Goal: Task Accomplishment & Management: Use online tool/utility

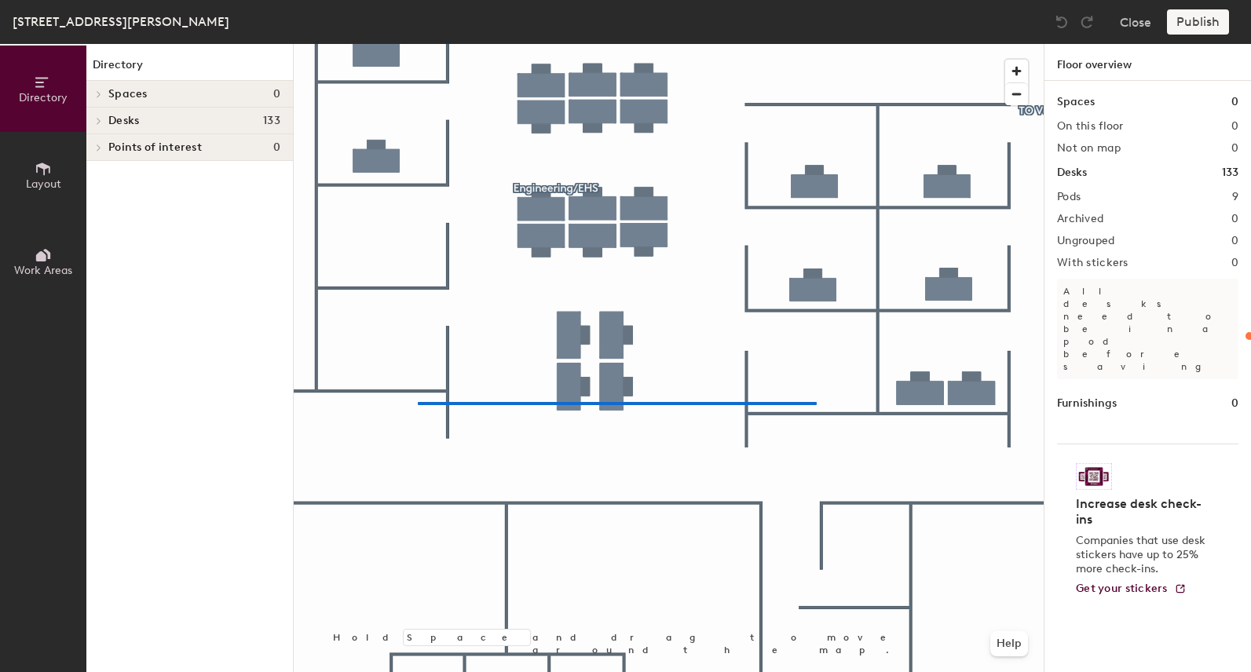
click at [418, 44] on div at bounding box center [669, 44] width 750 height 0
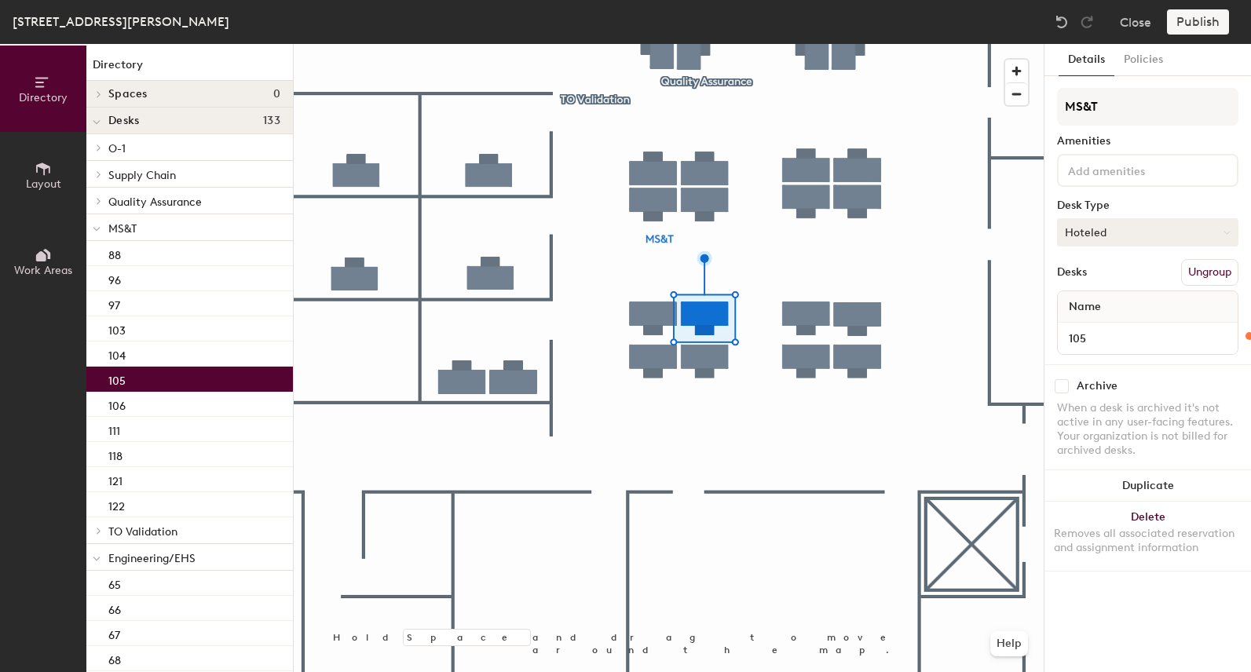
click at [1128, 231] on button "Hoteled" at bounding box center [1147, 232] width 181 height 28
click at [1112, 276] on div "Assigned" at bounding box center [1136, 281] width 157 height 24
click at [1208, 22] on button "Publish" at bounding box center [1198, 21] width 62 height 25
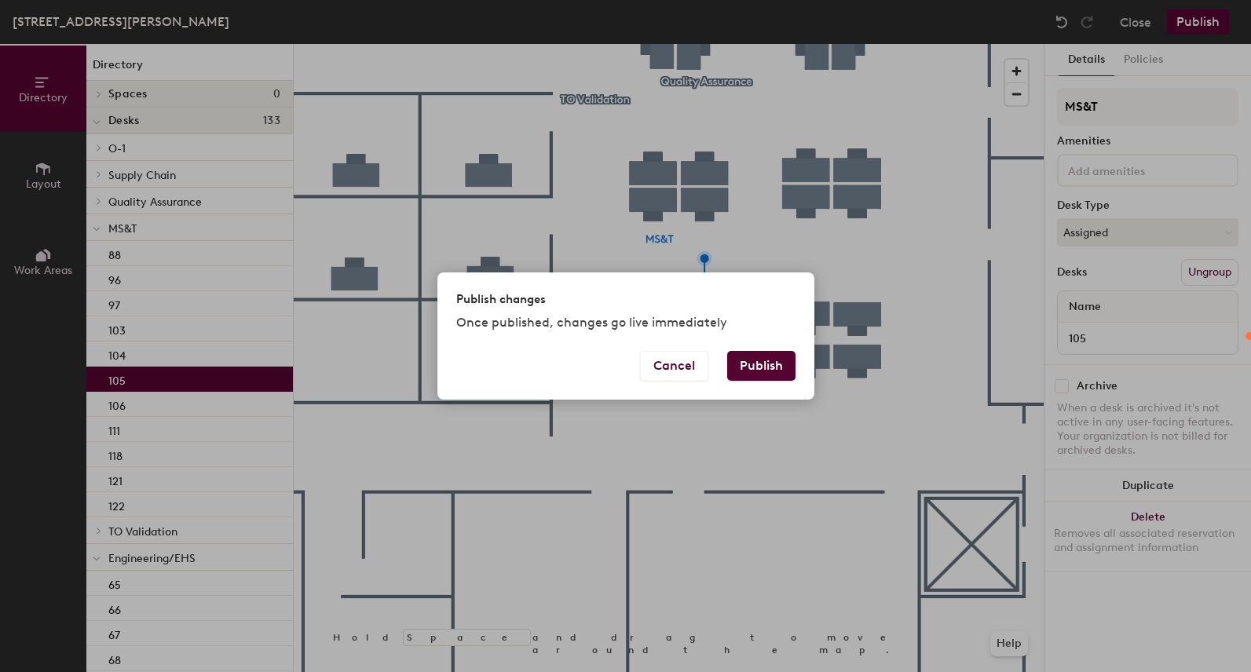
click at [769, 357] on button "Publish" at bounding box center [761, 366] width 68 height 30
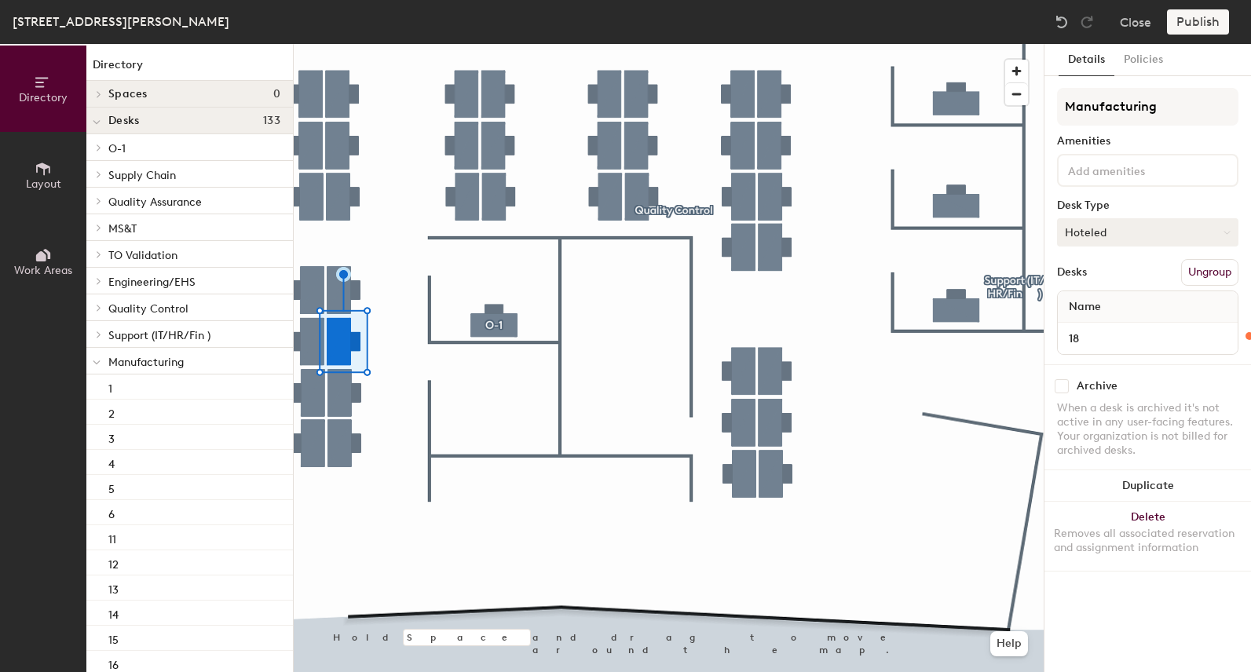
click at [1142, 232] on button "Hoteled" at bounding box center [1147, 232] width 181 height 28
click at [1114, 276] on div "Assigned" at bounding box center [1136, 281] width 157 height 24
click at [1194, 27] on button "Publish" at bounding box center [1198, 21] width 62 height 25
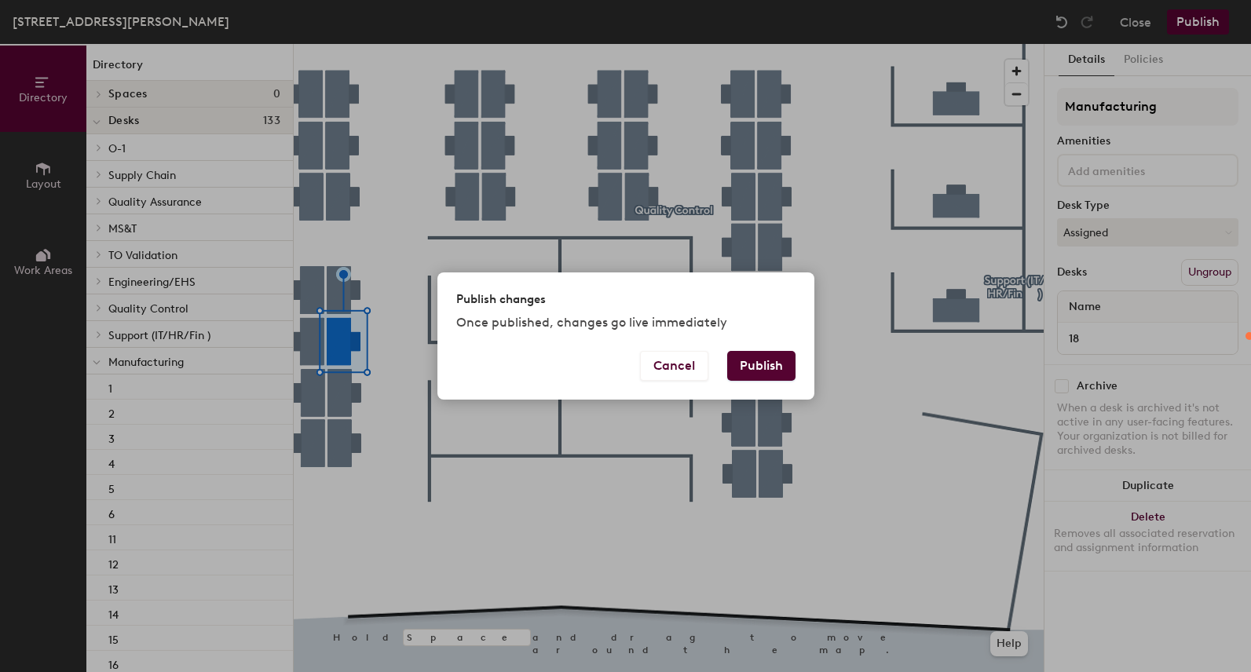
click at [763, 367] on button "Publish" at bounding box center [761, 366] width 68 height 30
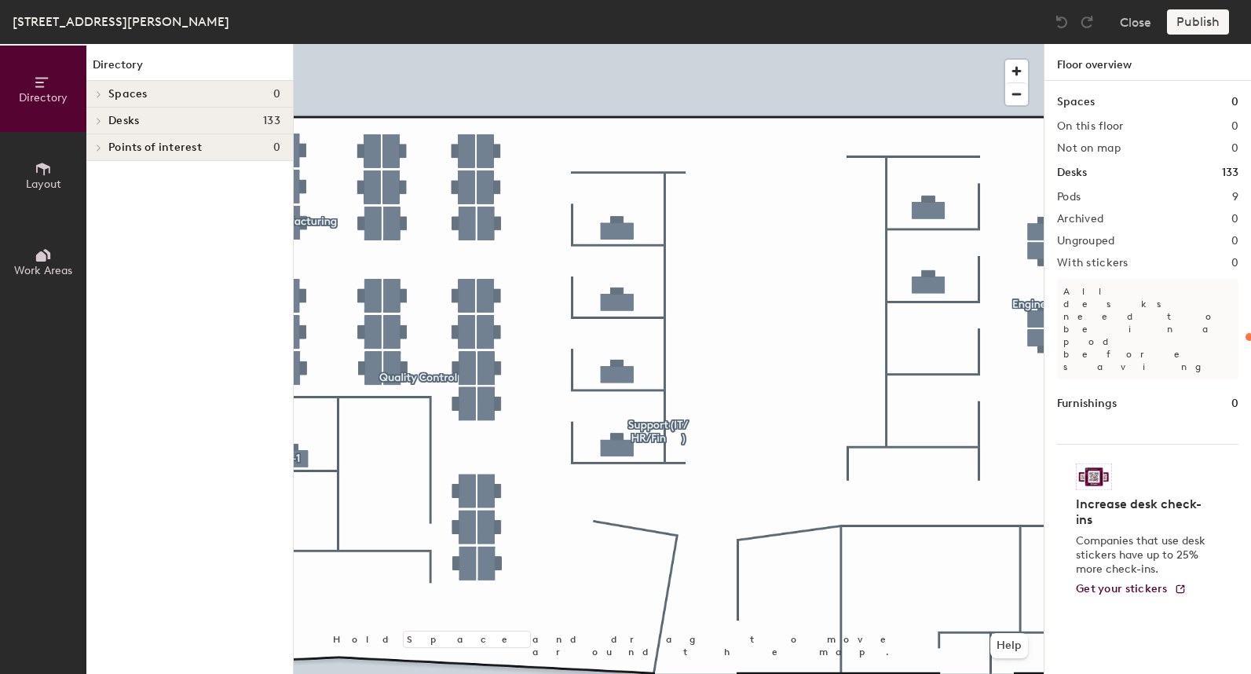
click at [409, 44] on div at bounding box center [669, 44] width 750 height 0
click at [634, 44] on div at bounding box center [669, 44] width 750 height 0
drag, startPoint x: 89, startPoint y: 111, endPoint x: 274, endPoint y: 178, distance: 197.0
click at [90, 113] on div at bounding box center [96, 121] width 20 height 26
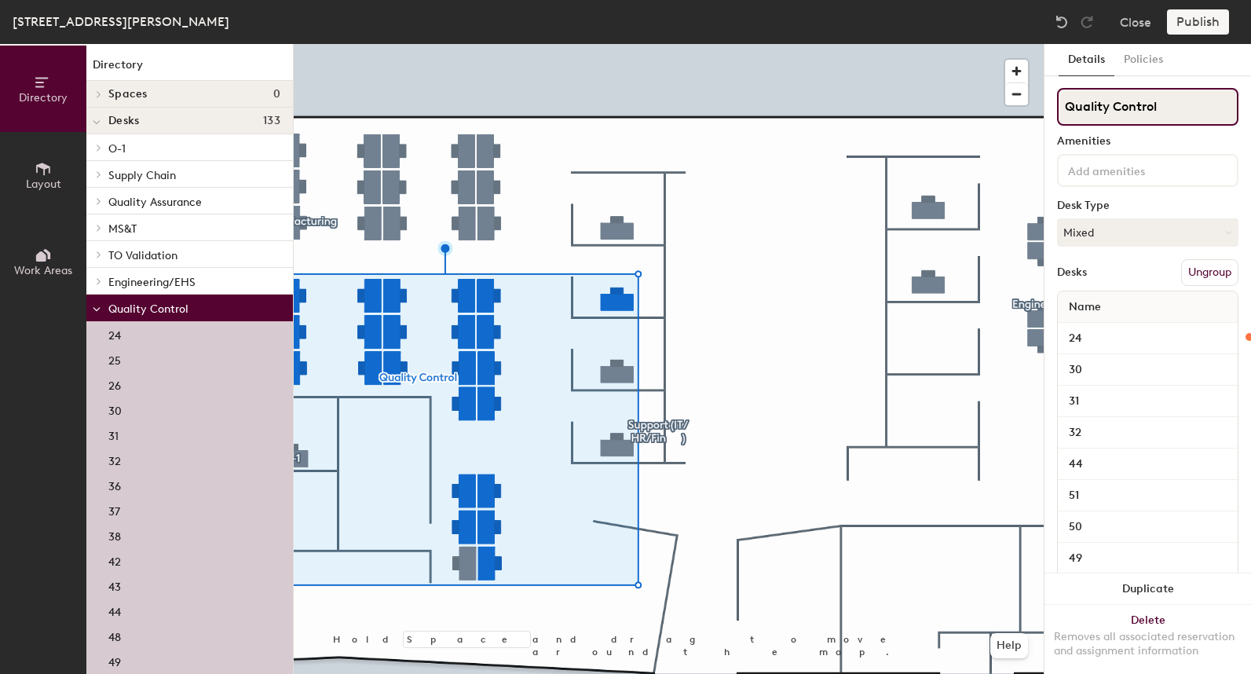
drag, startPoint x: 1168, startPoint y: 108, endPoint x: 1047, endPoint y: 110, distance: 120.9
click at [1047, 110] on div "Details Policies Quality Control Amenities Desk Type Mixed Desks Ungroup Name 2…" at bounding box center [1147, 359] width 207 height 630
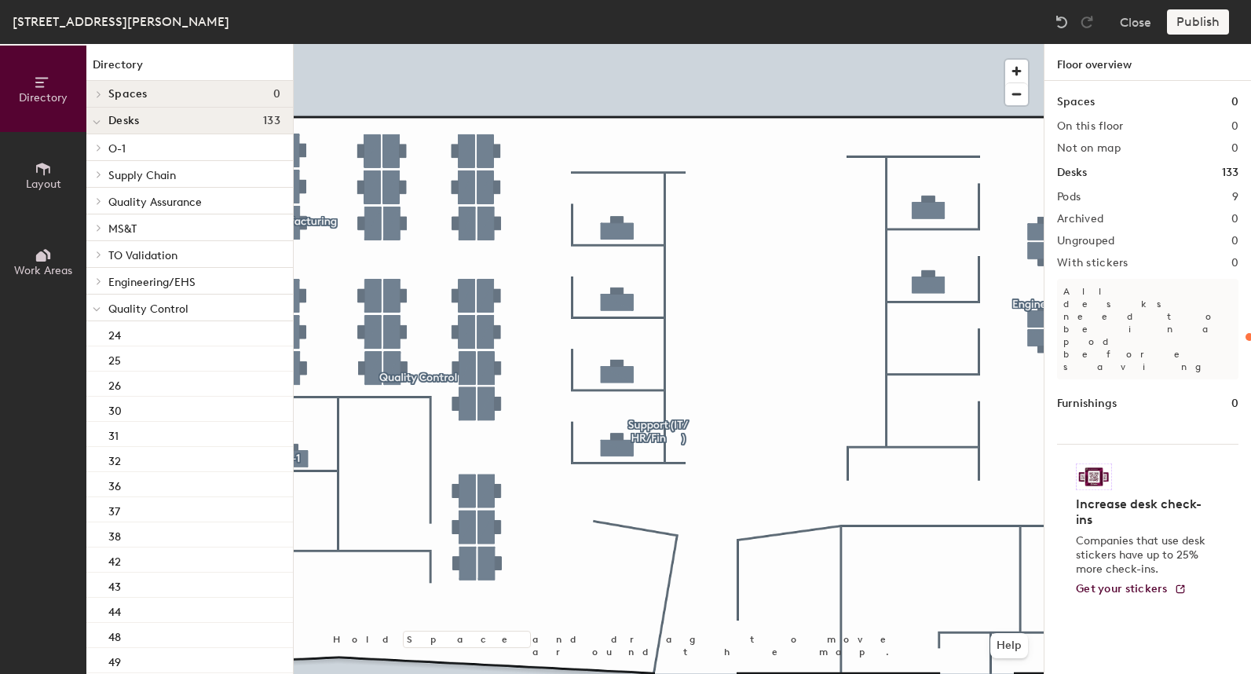
click at [178, 309] on span "Quality Control" at bounding box center [148, 308] width 80 height 13
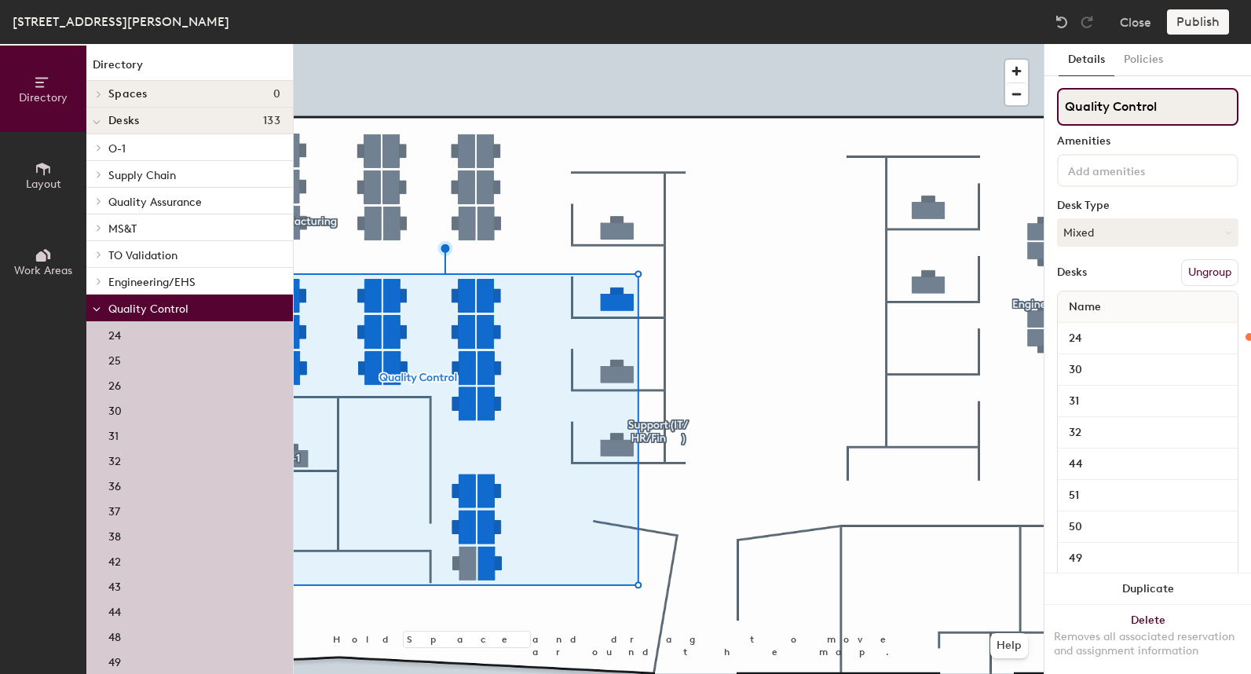
drag, startPoint x: 1168, startPoint y: 106, endPoint x: 1069, endPoint y: 107, distance: 99.7
click at [1069, 107] on input "Quality Control" at bounding box center [1147, 107] width 181 height 38
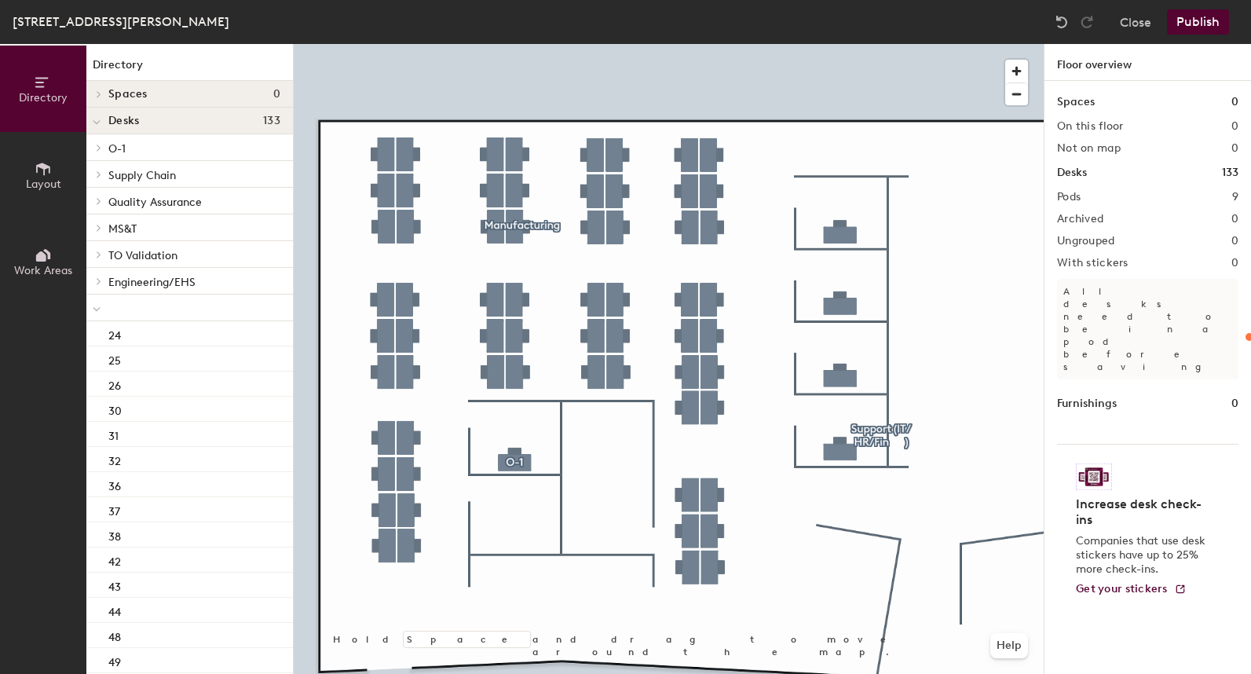
click at [510, 44] on div at bounding box center [669, 44] width 750 height 0
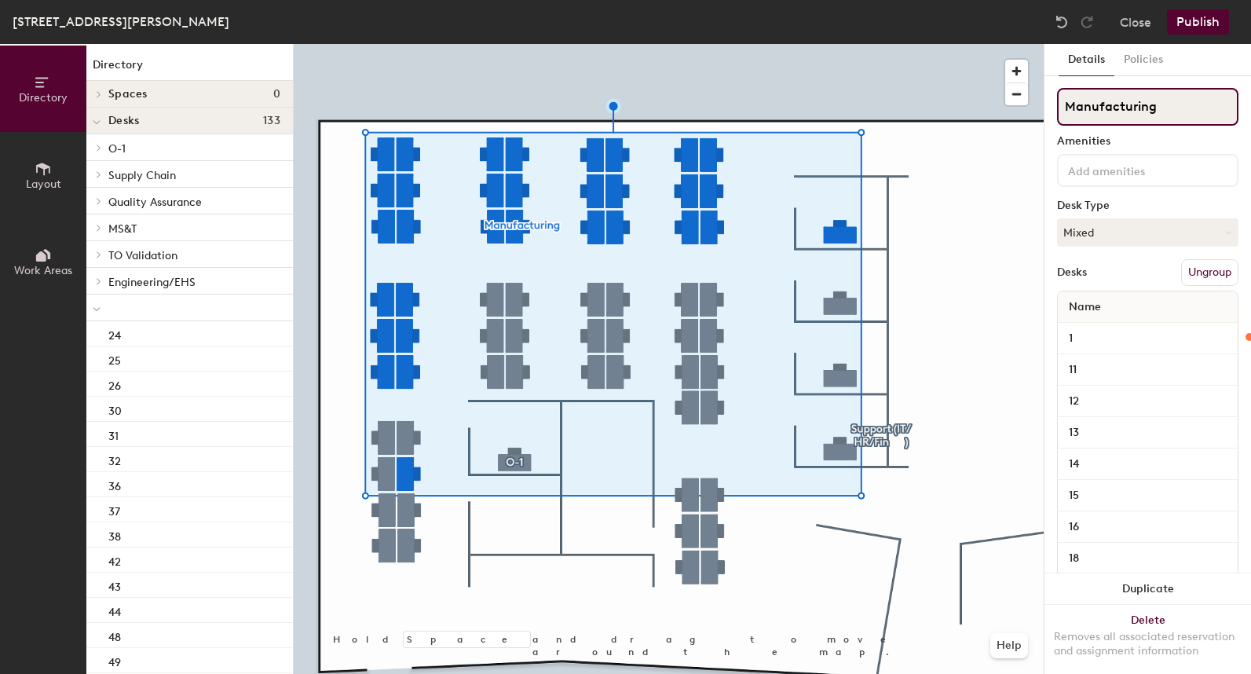
click at [917, 114] on div "Directory Layout Work Areas Directory Spaces 0 Desks 133 O-1 O-1 Supply Chain 8…" at bounding box center [625, 359] width 1251 height 630
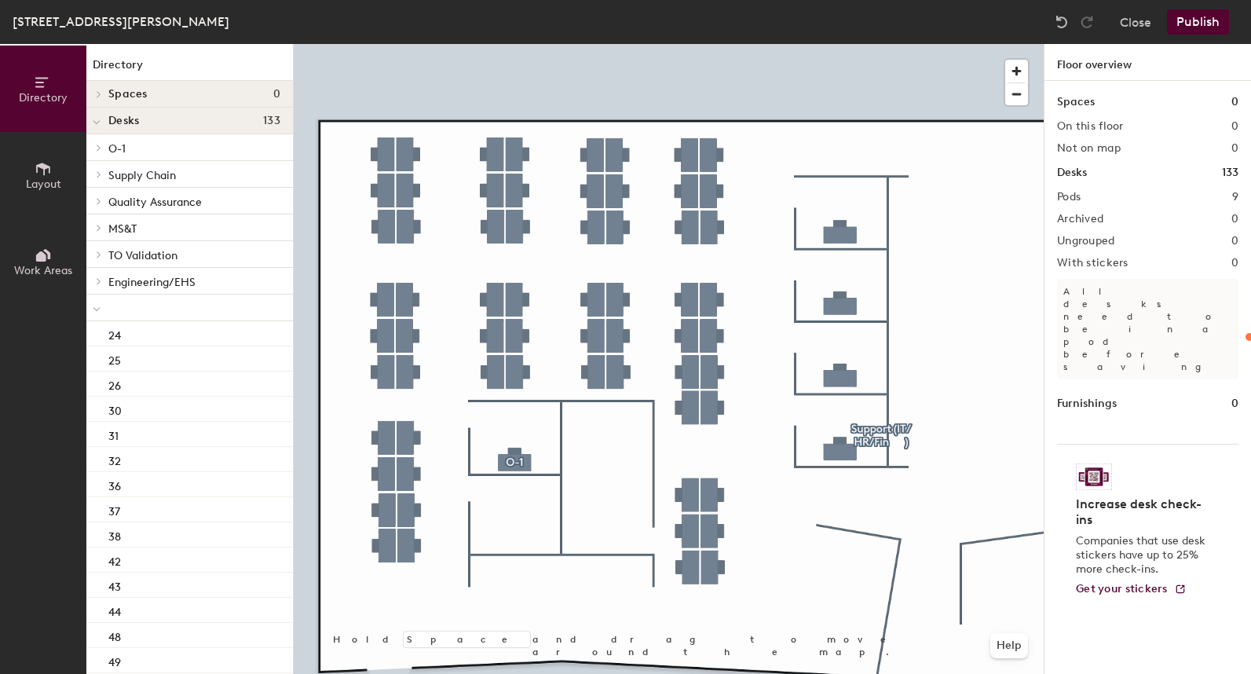
click at [417, 44] on div at bounding box center [669, 44] width 750 height 0
drag, startPoint x: 1124, startPoint y: 115, endPoint x: 1059, endPoint y: 132, distance: 67.2
click at [601, 44] on div at bounding box center [669, 44] width 750 height 0
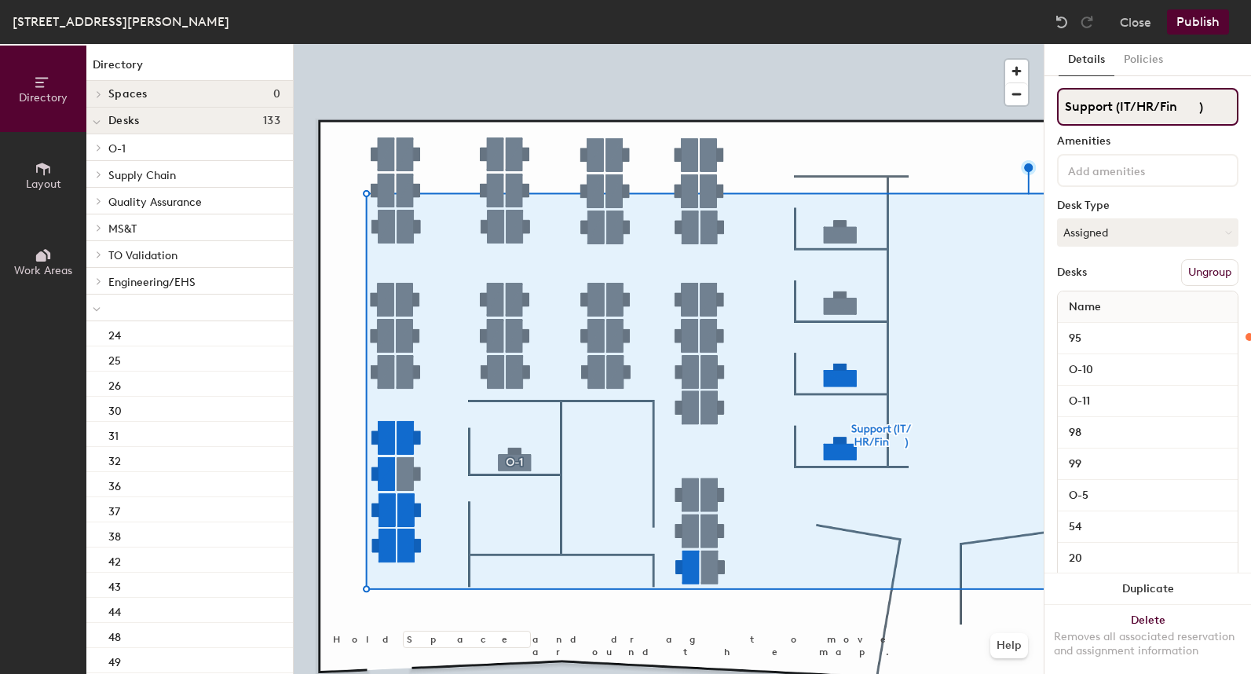
click at [1026, 110] on div "Directory Layout Work Areas Directory Spaces 0 Desks 133 O-1 O-1 Supply Chain 8…" at bounding box center [625, 359] width 1251 height 630
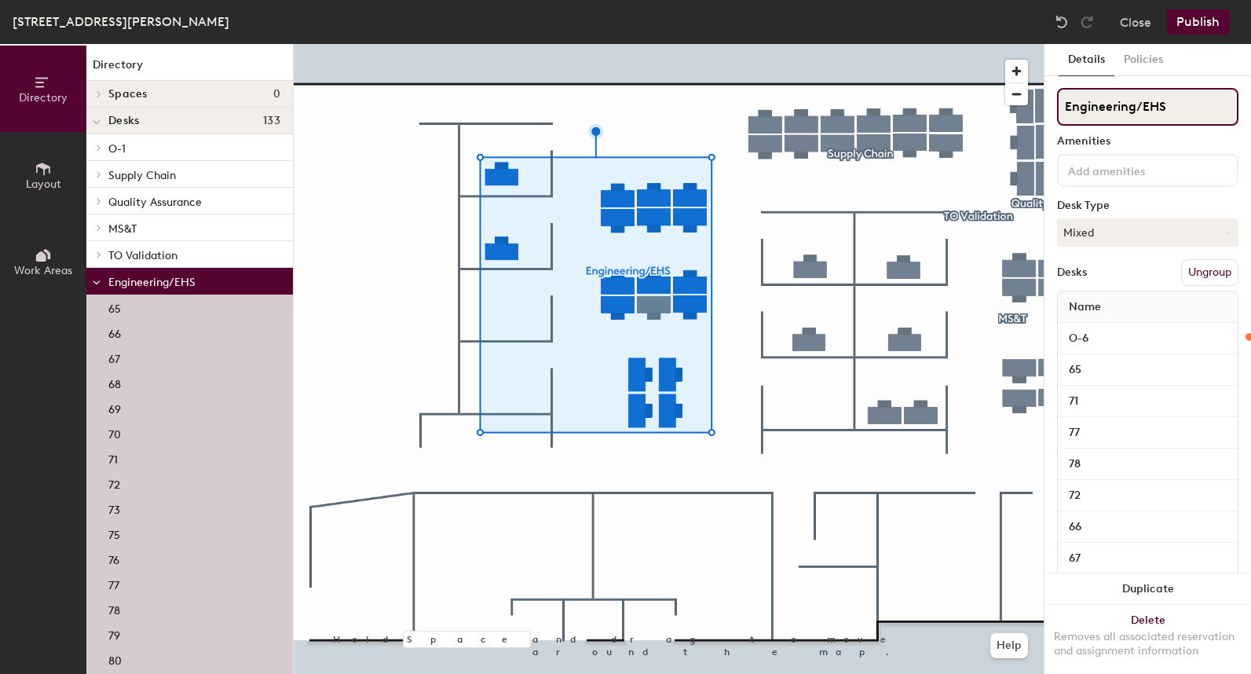
drag, startPoint x: 1188, startPoint y: 111, endPoint x: 1045, endPoint y: 101, distance: 143.2
click at [1045, 101] on div "Details Policies Engineering/EHS Amenities Desk Type Mixed Desks Ungroup Name O…" at bounding box center [1147, 359] width 207 height 630
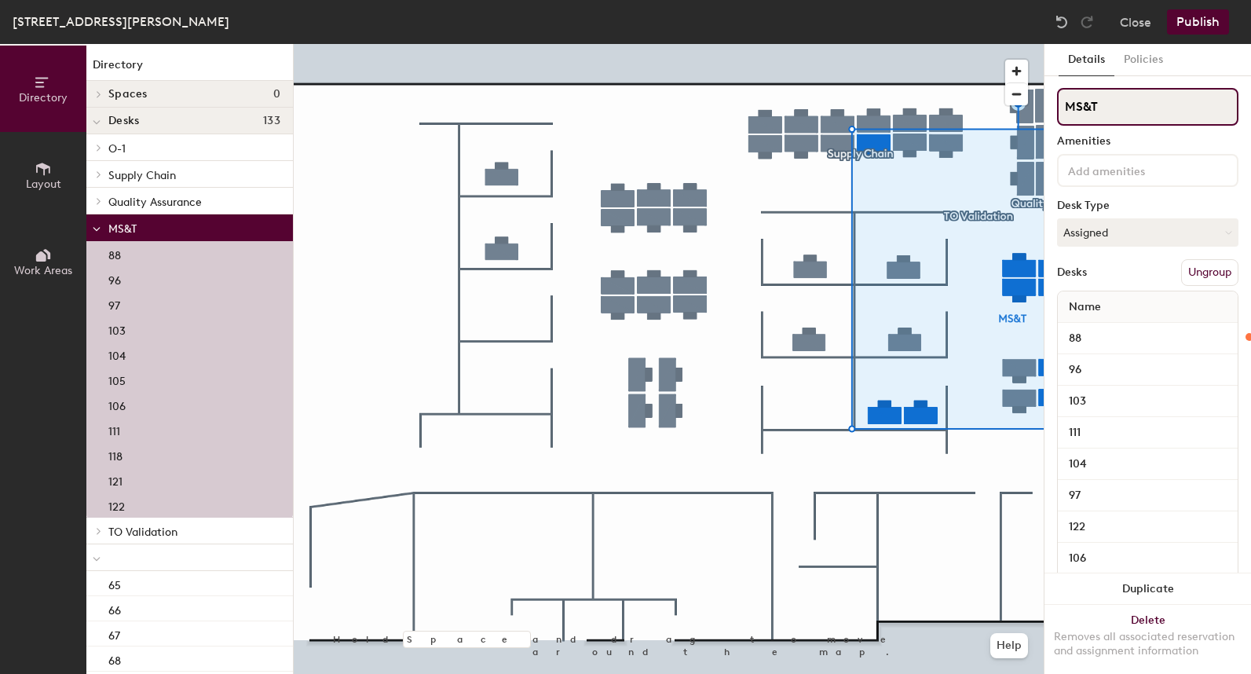
click at [986, 108] on div "Directory Layout Work Areas Directory Spaces 0 Desks 133 O-1 O-1 Supply Chain 8…" at bounding box center [625, 359] width 1251 height 630
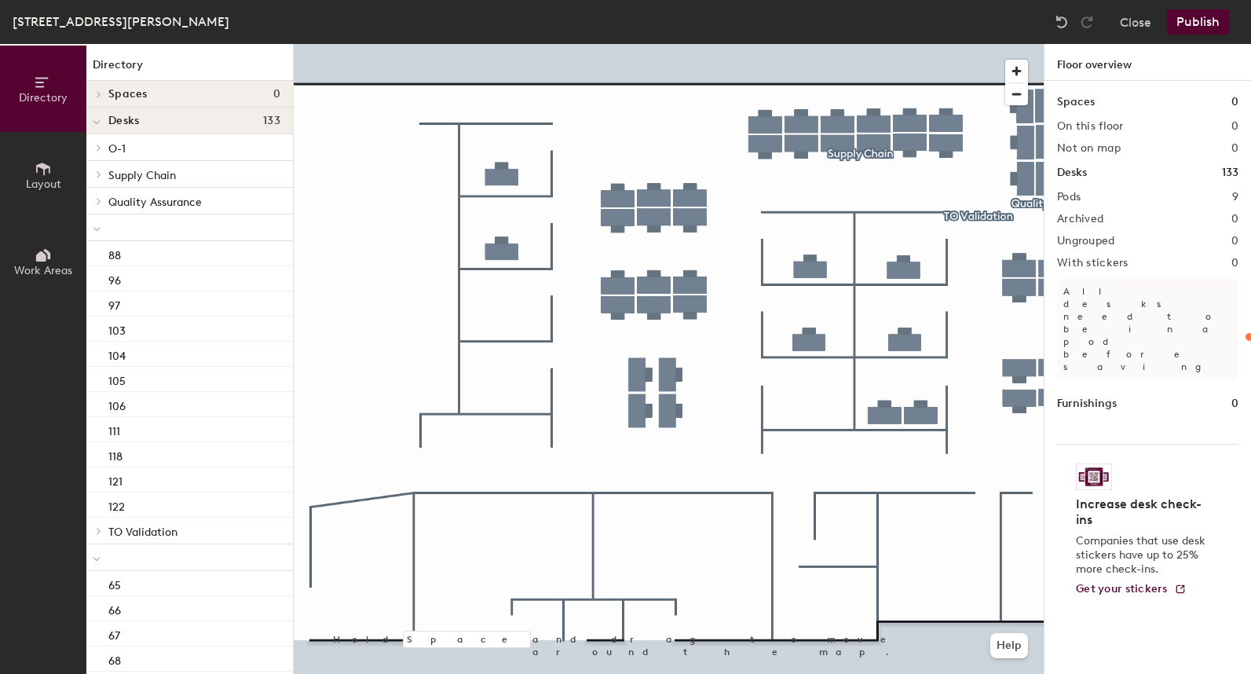
click at [1025, 44] on div at bounding box center [669, 44] width 750 height 0
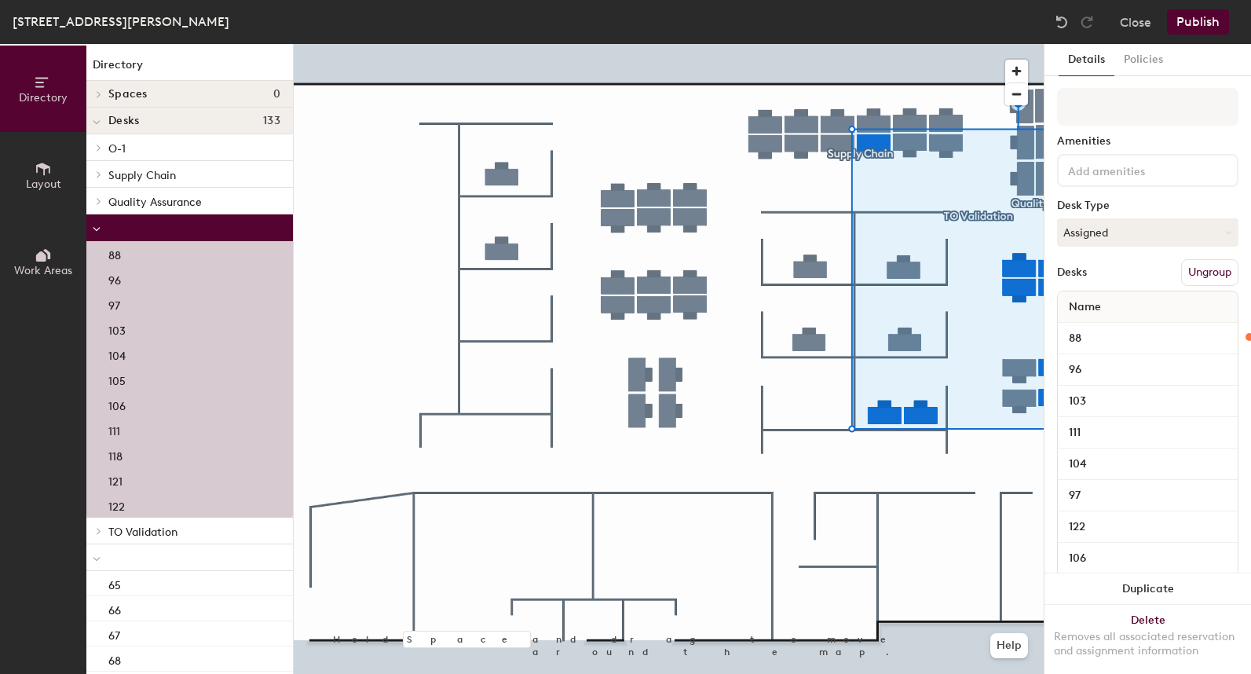
click at [152, 185] on div "Supply Chain" at bounding box center [189, 174] width 207 height 27
click at [154, 169] on p "Supply Chain" at bounding box center [194, 174] width 172 height 20
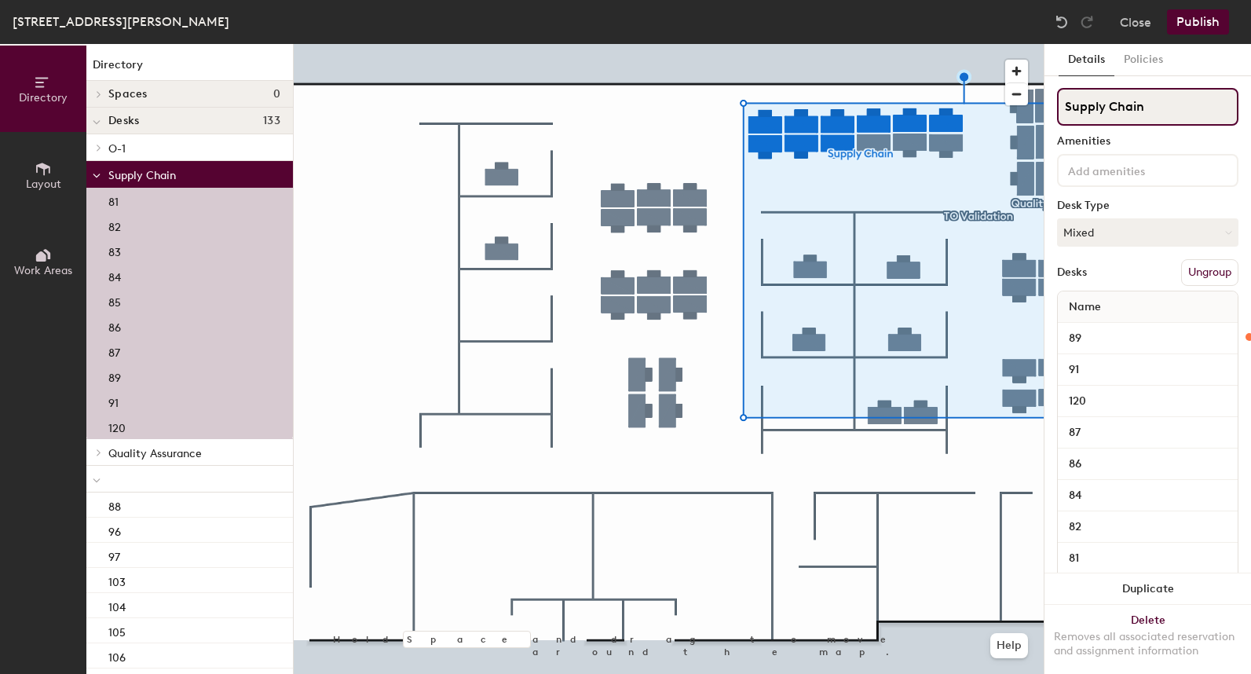
click at [965, 101] on div "Directory Layout Work Areas Directory Spaces 0 Desks 133 O-1 O-1 Supply Chain 8…" at bounding box center [625, 359] width 1251 height 630
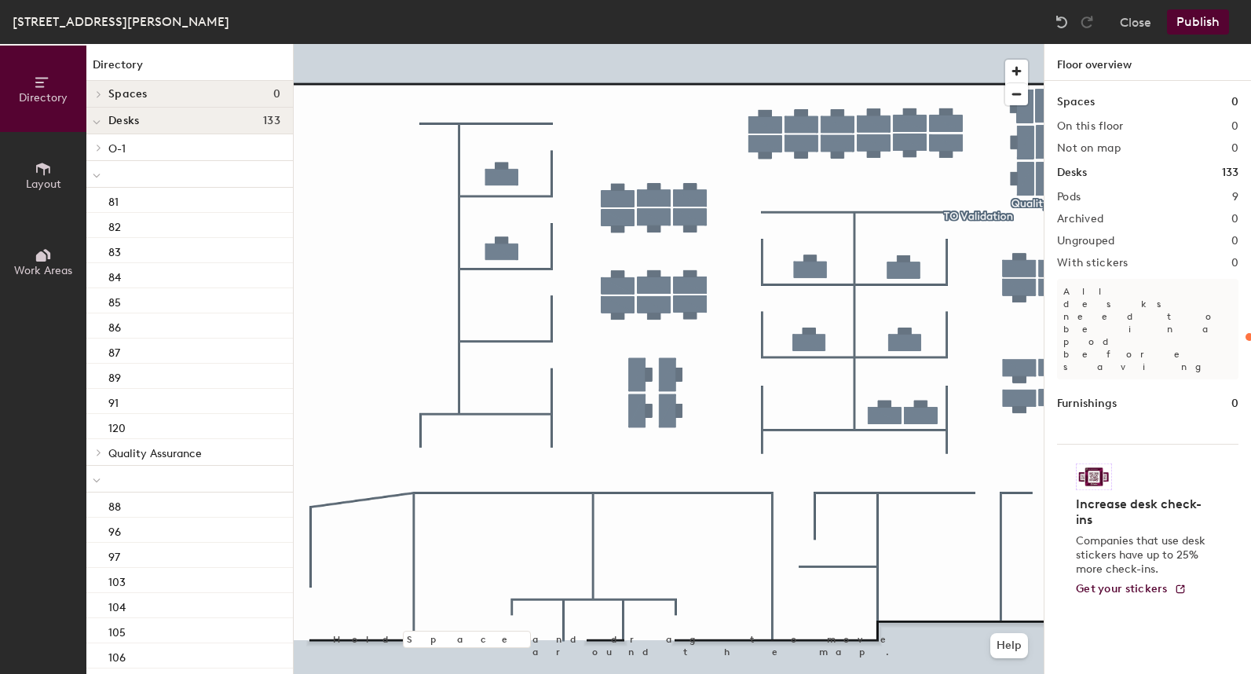
click at [101, 170] on div at bounding box center [96, 174] width 20 height 26
click at [111, 199] on span "Quality Assurance" at bounding box center [154, 202] width 93 height 13
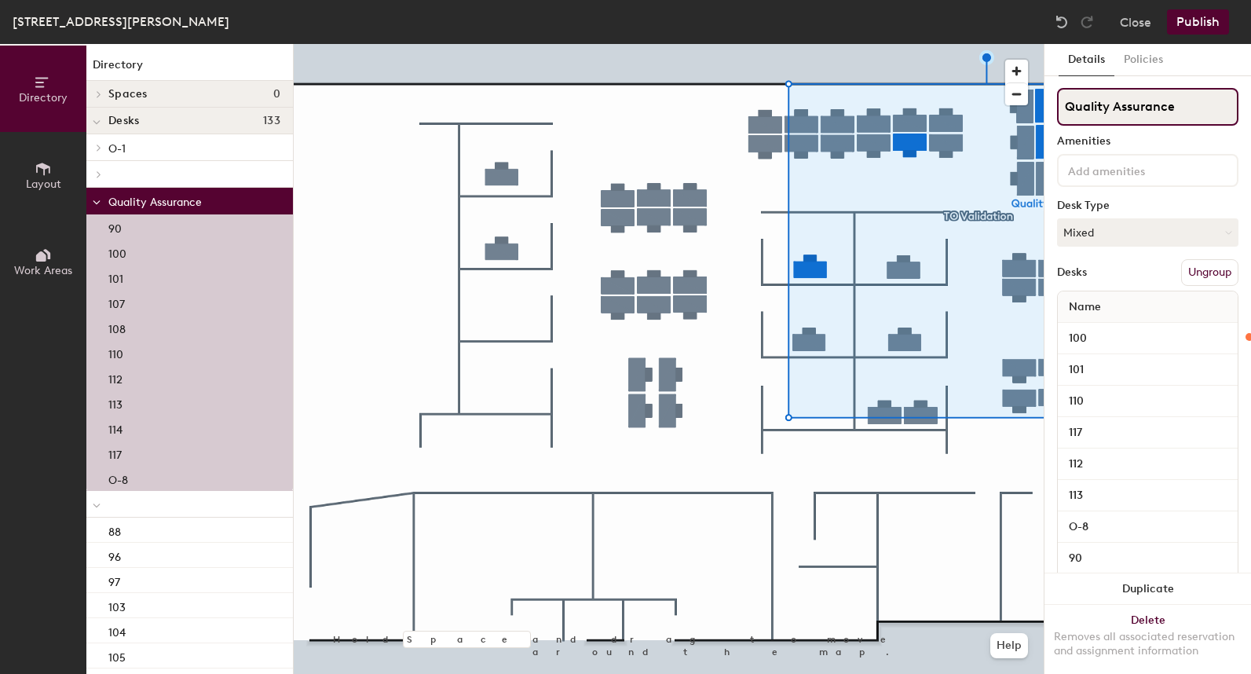
click at [886, 124] on div "Directory Layout Work Areas Directory Spaces 0 Desks 133 O-1 O-1 81 82 83 84 85…" at bounding box center [625, 359] width 1251 height 630
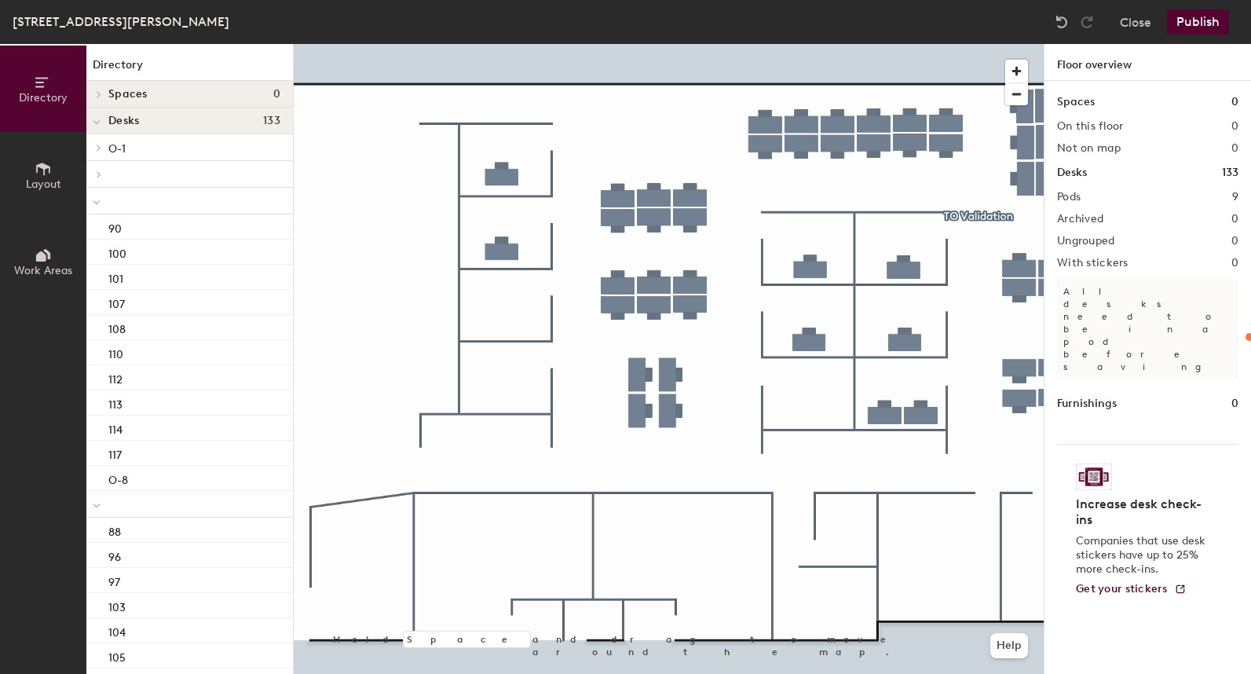
click at [92, 202] on div at bounding box center [96, 201] width 20 height 26
click at [92, 230] on div at bounding box center [96, 227] width 20 height 26
click at [103, 254] on span at bounding box center [97, 254] width 13 height 8
click at [148, 260] on span "TO Validation" at bounding box center [142, 255] width 69 height 13
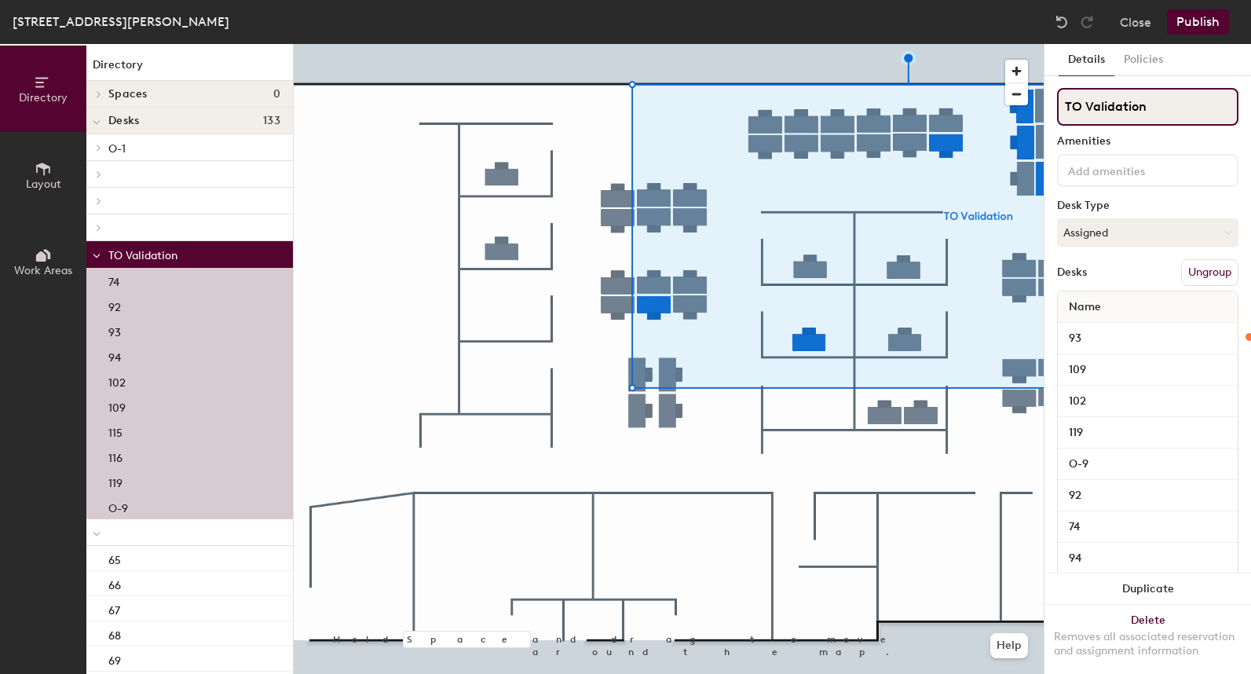
click at [948, 101] on div "Directory Layout Work Areas Directory Spaces 0 Desks 133 O-1 O-1 81 82 83 84 85…" at bounding box center [625, 359] width 1251 height 630
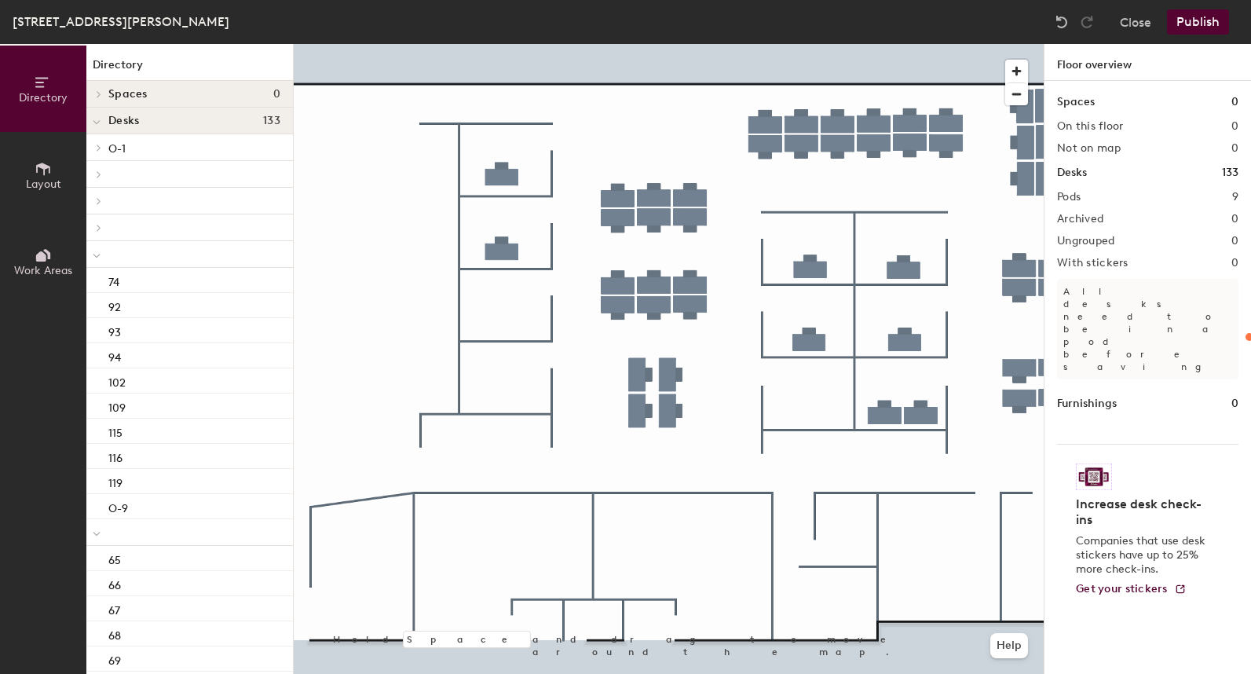
click at [92, 528] on div at bounding box center [96, 532] width 20 height 26
click at [96, 254] on icon at bounding box center [97, 256] width 8 height 6
click at [97, 309] on icon at bounding box center [97, 309] width 8 height 6
drag, startPoint x: 97, startPoint y: 331, endPoint x: 104, endPoint y: 335, distance: 8.5
click at [98, 331] on span at bounding box center [97, 335] width 8 height 13
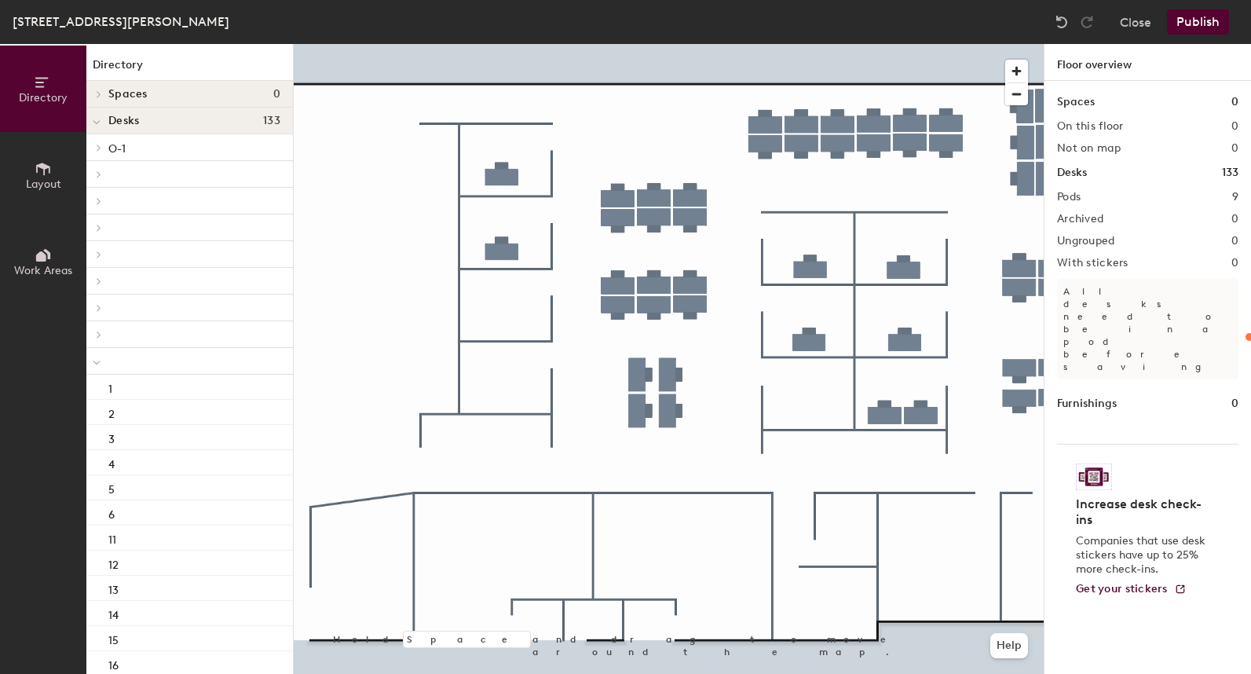
click at [102, 360] on div at bounding box center [96, 361] width 20 height 26
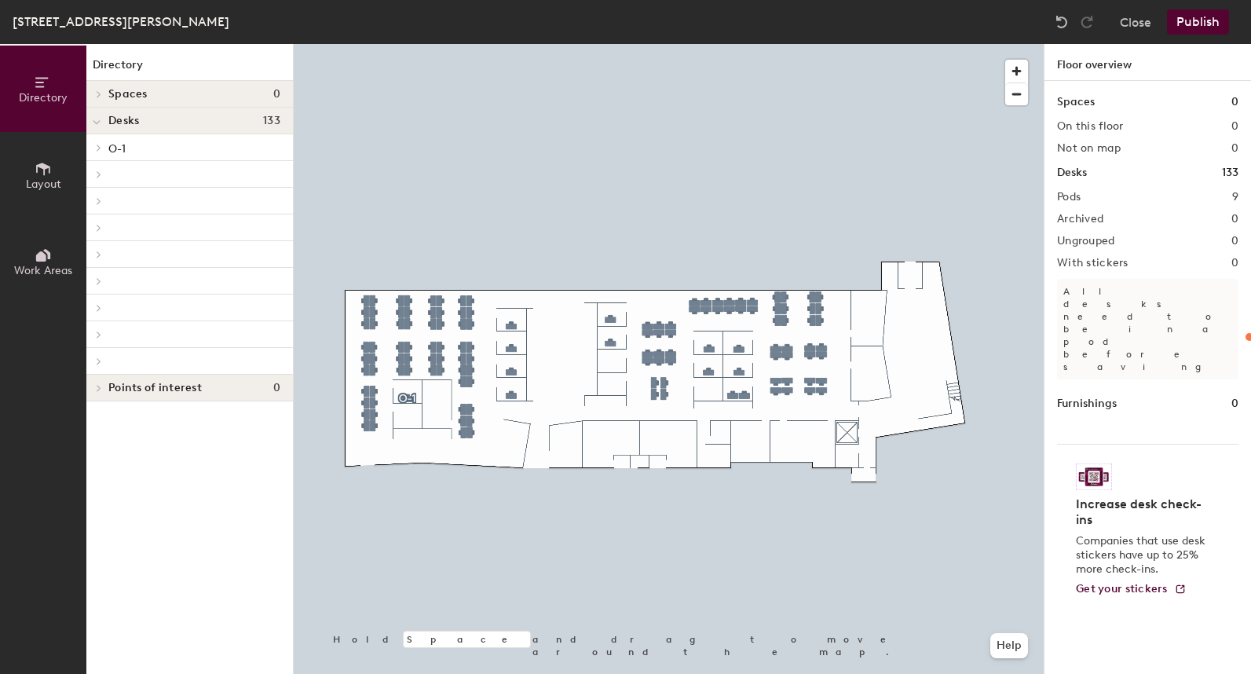
click at [1201, 16] on button "Publish" at bounding box center [1198, 21] width 62 height 25
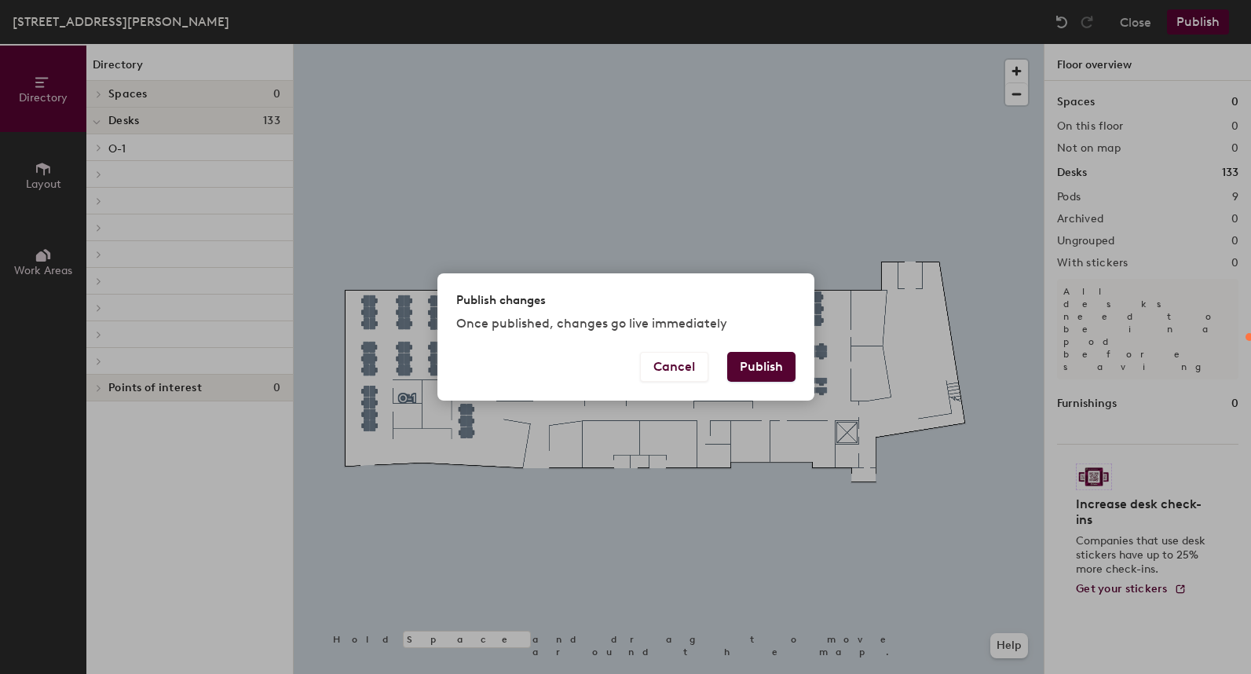
click at [777, 361] on button "Publish" at bounding box center [761, 367] width 68 height 30
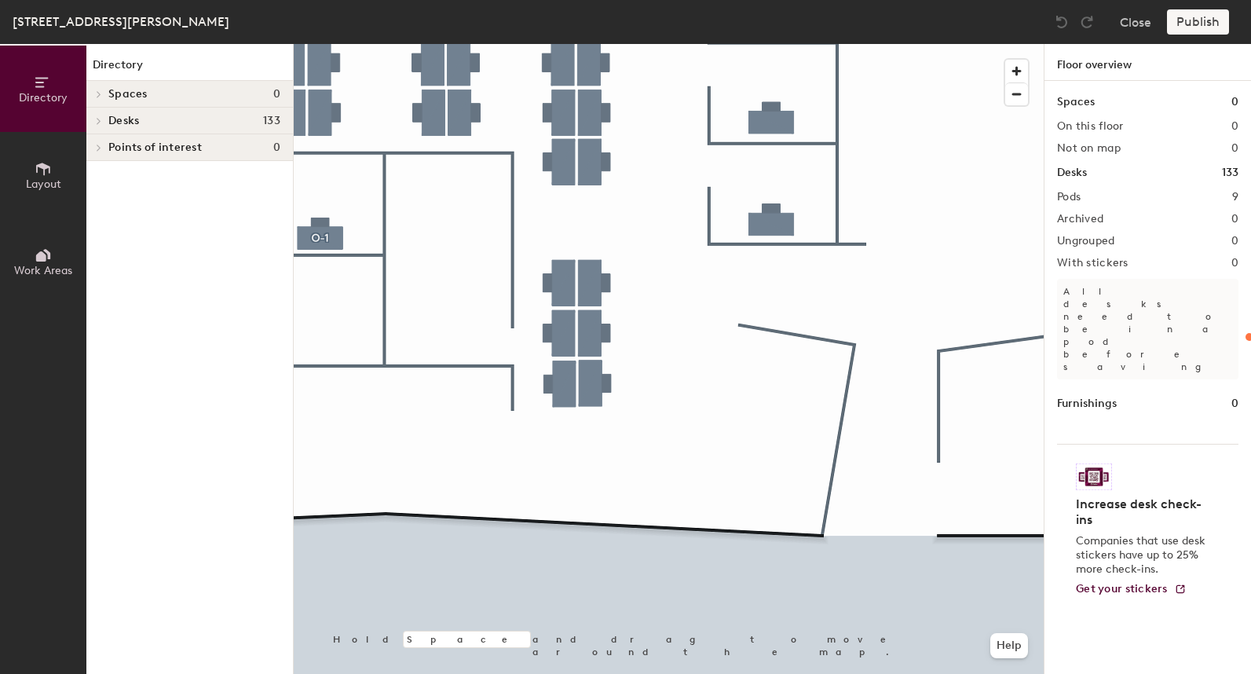
click at [38, 173] on icon at bounding box center [43, 168] width 17 height 17
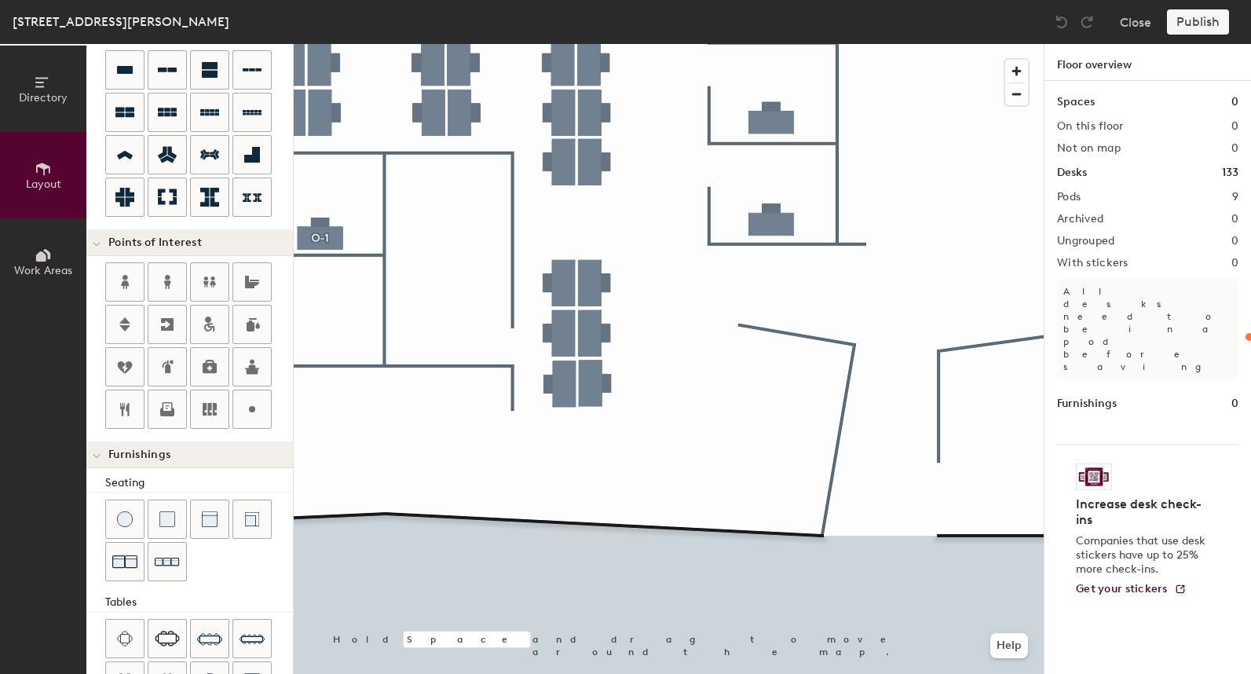
scroll to position [157, 0]
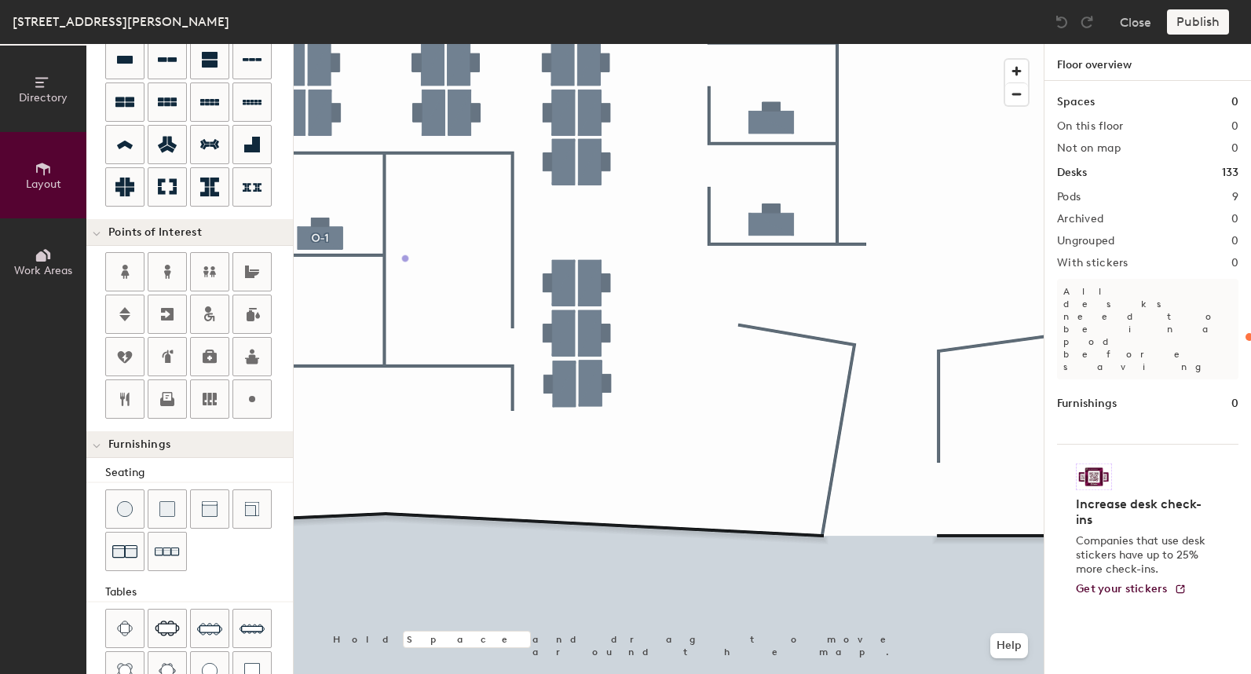
click at [405, 258] on div "Directory Layout Work Areas Layout Add space Resize Desks Points of Interest Fu…" at bounding box center [625, 359] width 1251 height 630
type input "20"
type input "Wilbur"
click at [448, 287] on span "Done" at bounding box center [431, 293] width 46 height 27
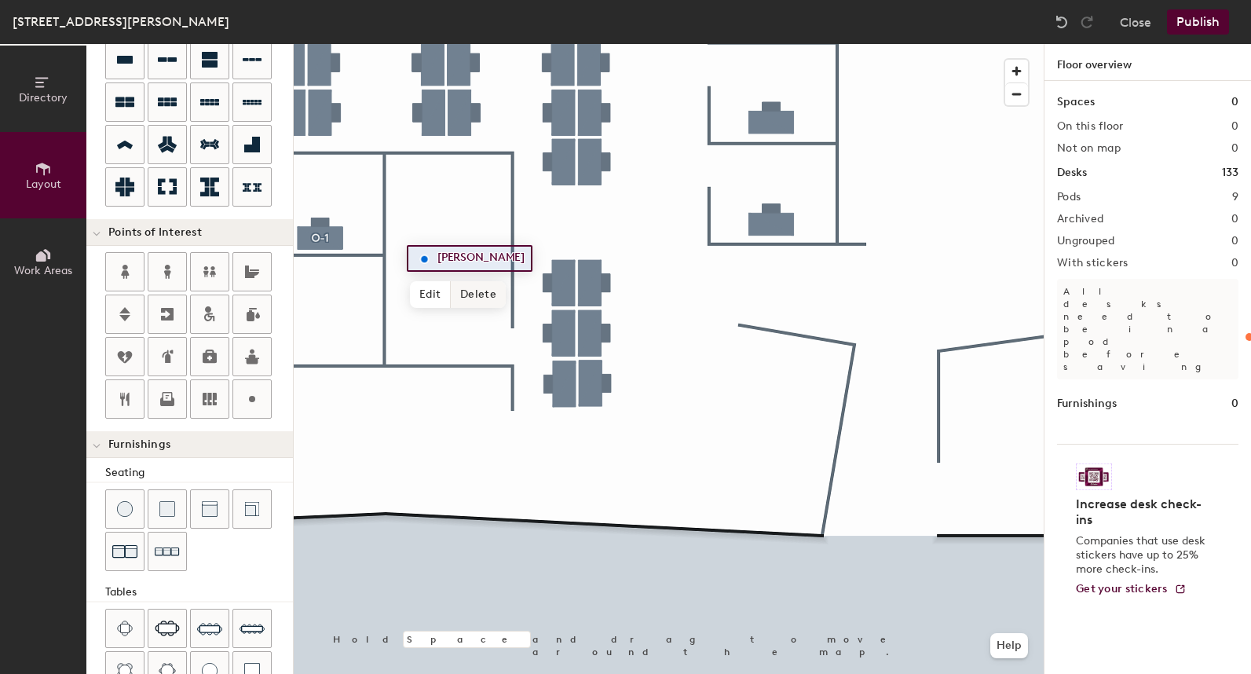
click at [471, 44] on div at bounding box center [669, 44] width 750 height 0
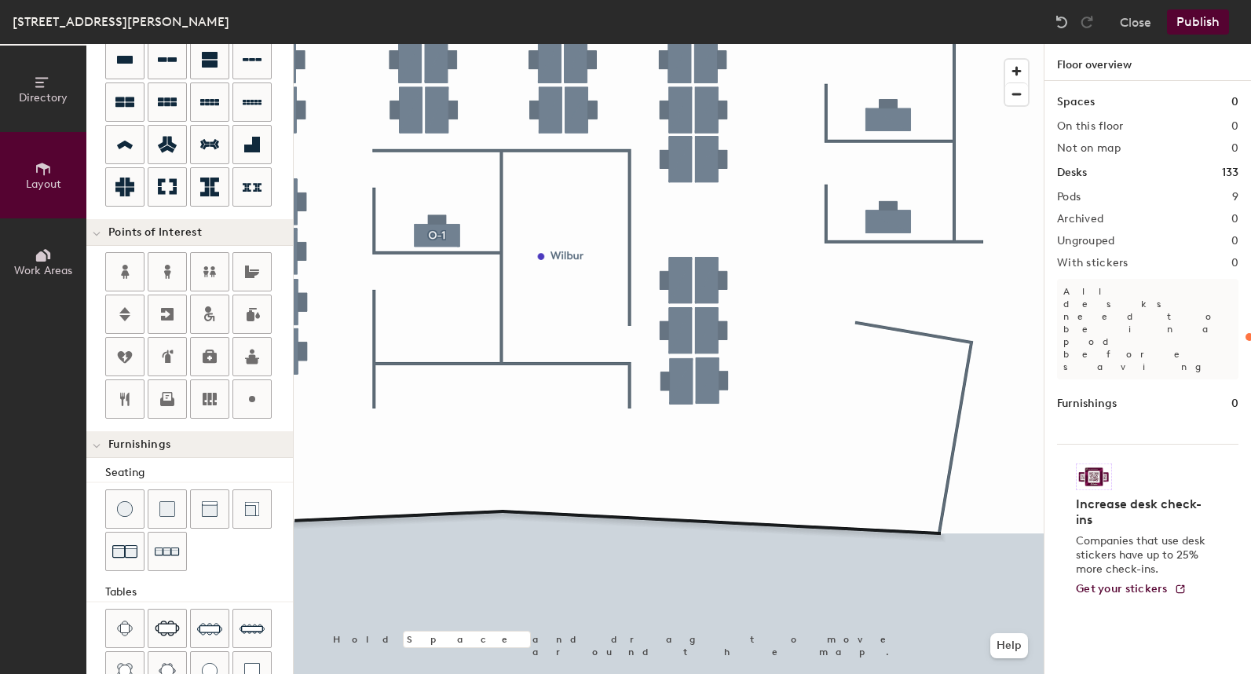
click at [404, 314] on div "Directory Layout Work Areas Layout Add space Resize Desks Points of Interest Fu…" at bounding box center [625, 359] width 1251 height 630
type input "20"
type input "WE"
type input "20"
type input "Webb"
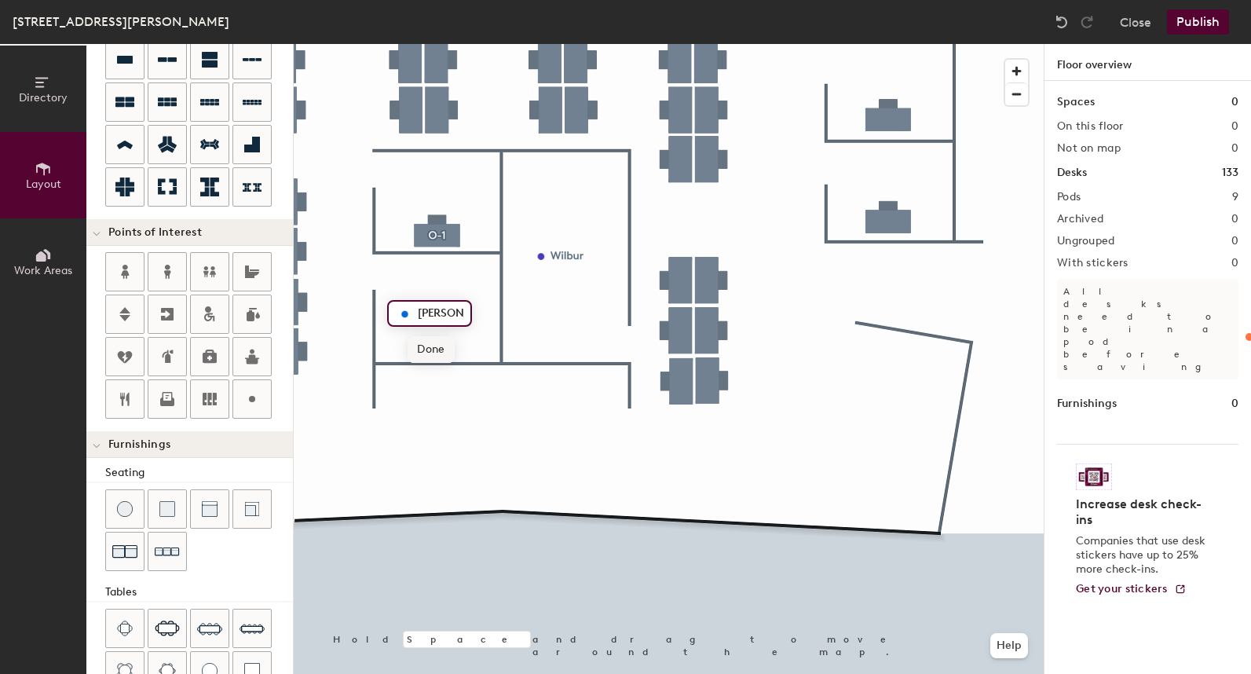
click at [445, 345] on span "Done" at bounding box center [431, 349] width 46 height 27
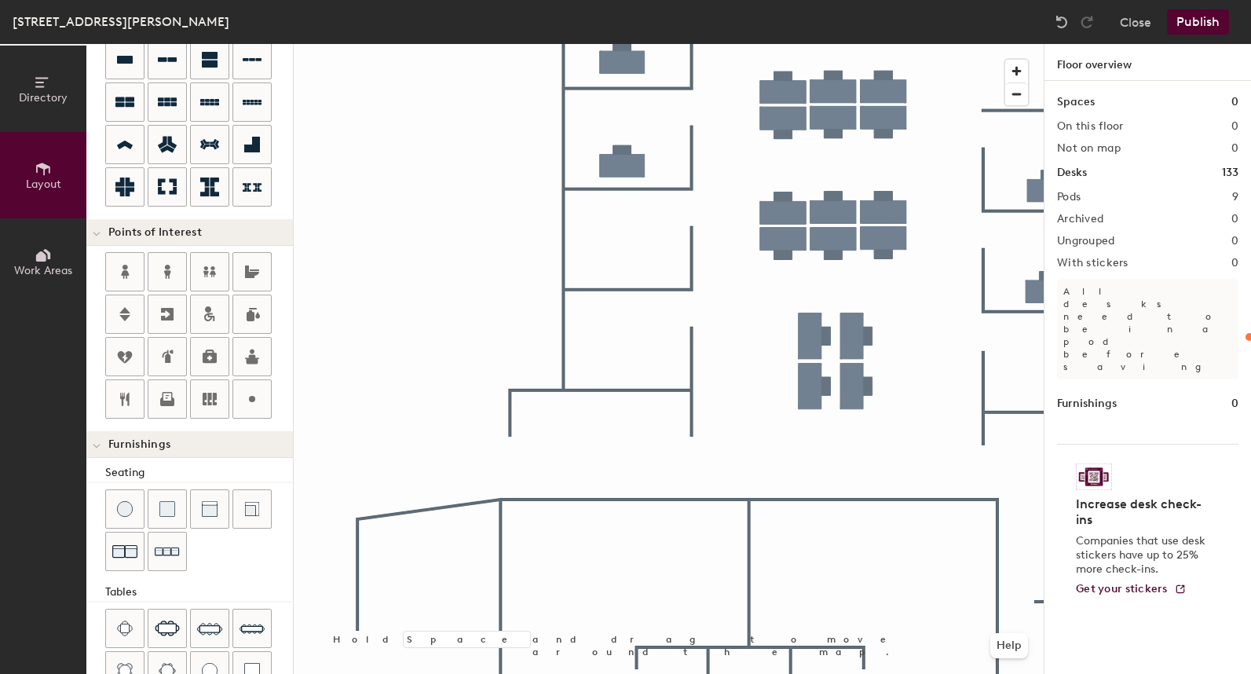
click at [575, 236] on div "Directory Layout Work Areas Layout Add space Resize Desks Points of Interest Fu…" at bounding box center [625, 359] width 1251 height 630
click at [578, 241] on div "Directory Layout Work Areas Layout Add space Resize Desks Points of Interest Fu…" at bounding box center [625, 359] width 1251 height 630
type input "20"
type input "Katherine"
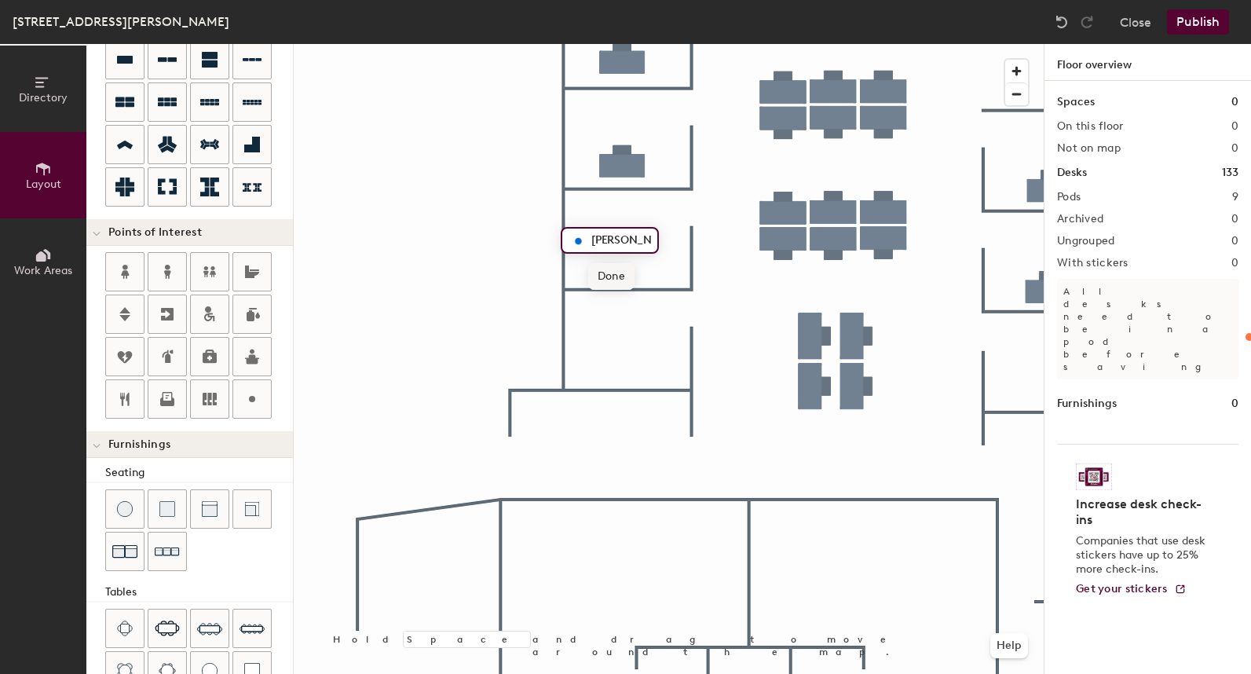
click at [609, 276] on span "Done" at bounding box center [611, 276] width 46 height 27
click at [585, 341] on div "Directory Layout Work Areas Layout Add space Resize Desks Points of Interest Fu…" at bounding box center [625, 359] width 1251 height 630
type input "20"
type input "Kitty Hawk"
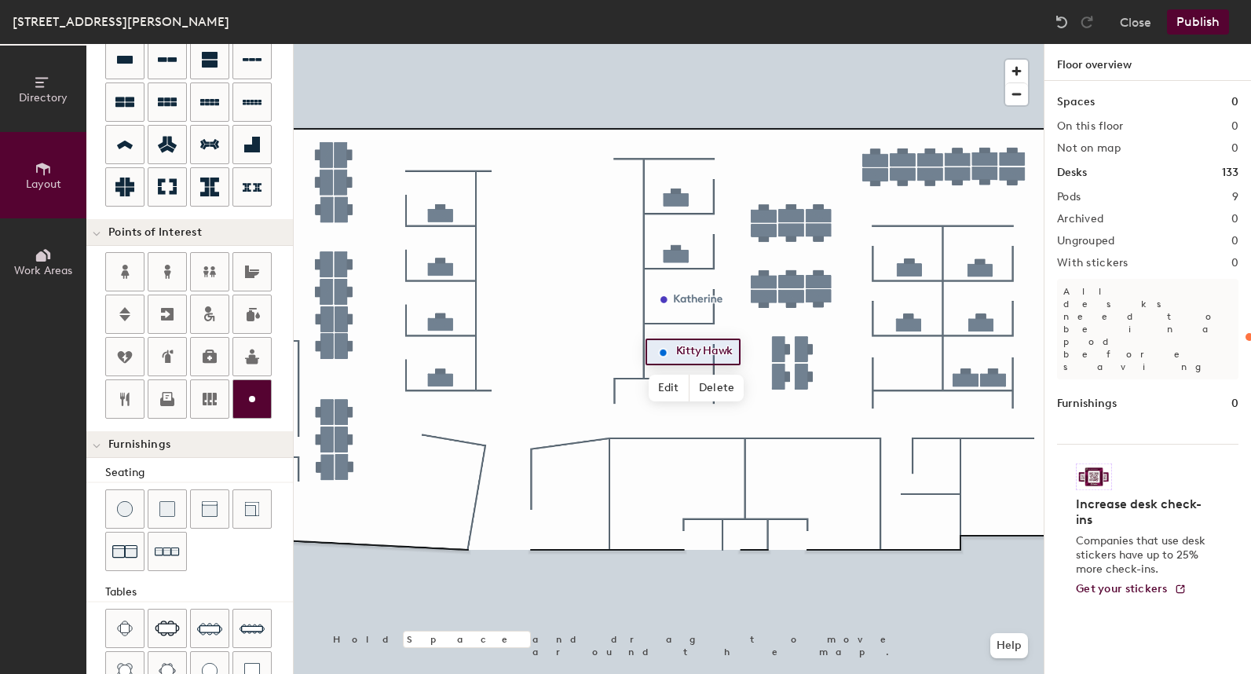
click at [885, 367] on div "Directory Layout Work Areas Layout Add space Resize Desks Points of Interest Fu…" at bounding box center [625, 359] width 1251 height 630
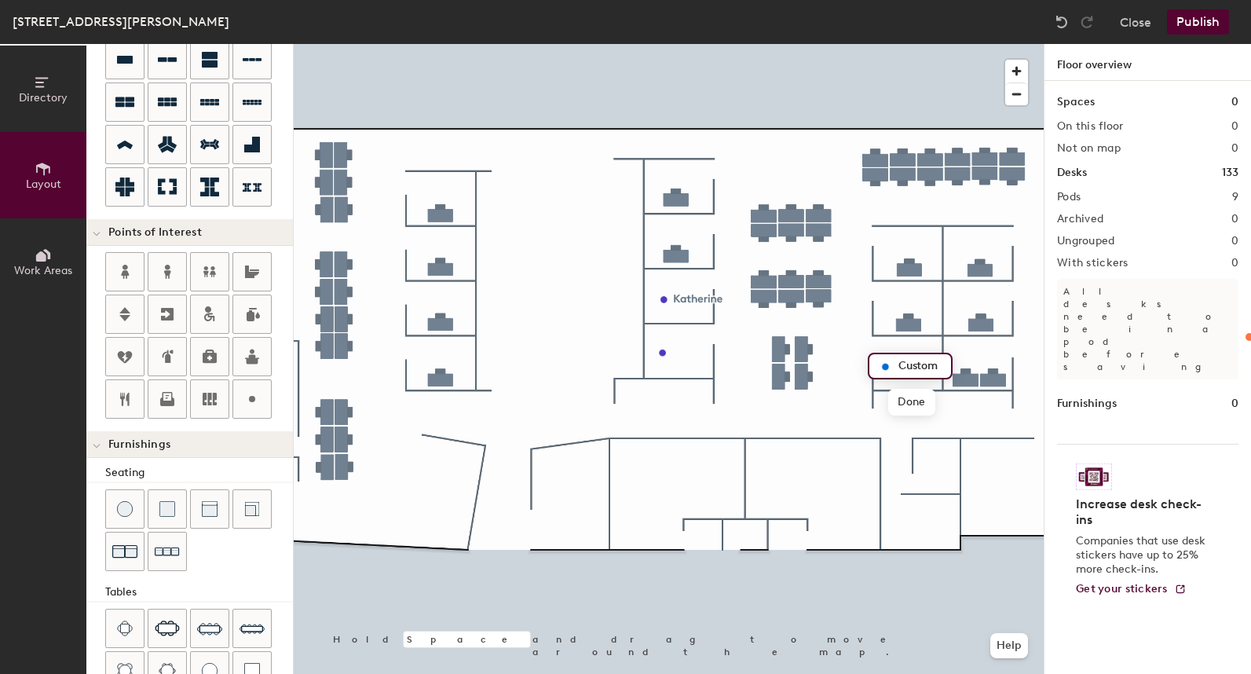
type input "20"
type input "S"
type input "20"
type input "Stinson"
click at [989, 489] on div "Directory Layout Work Areas Layout Add space Resize Desks Points of Interest Fu…" at bounding box center [625, 359] width 1251 height 630
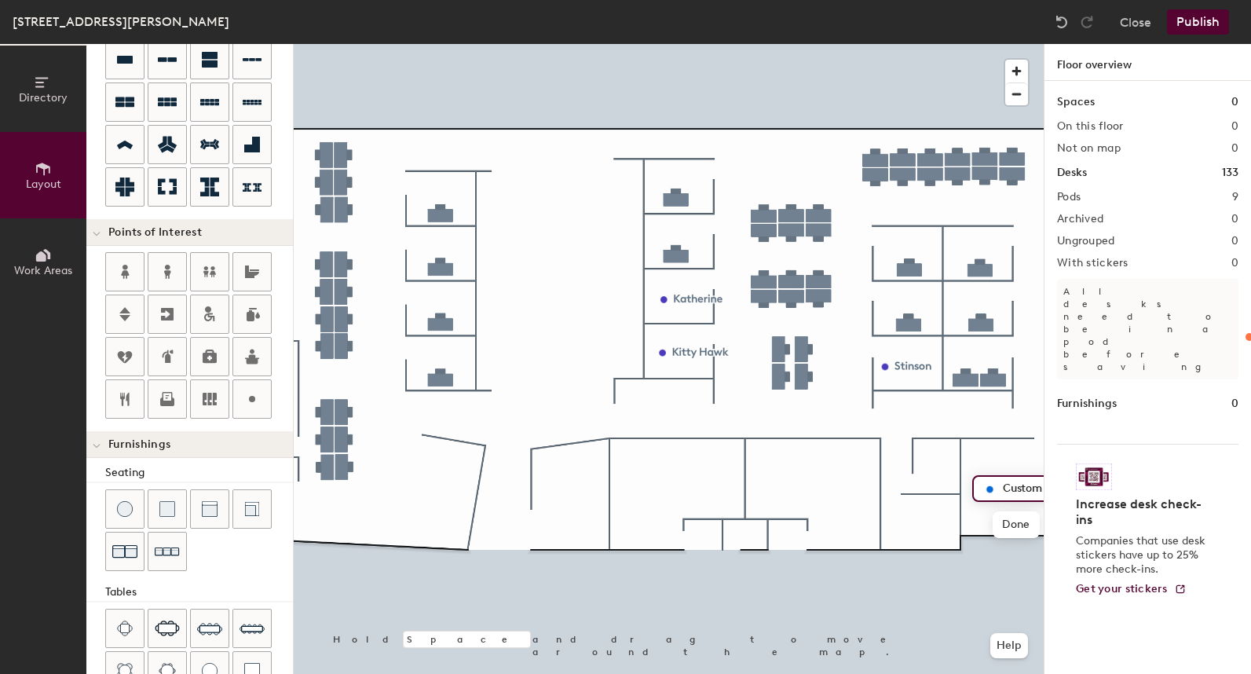
type input "20"
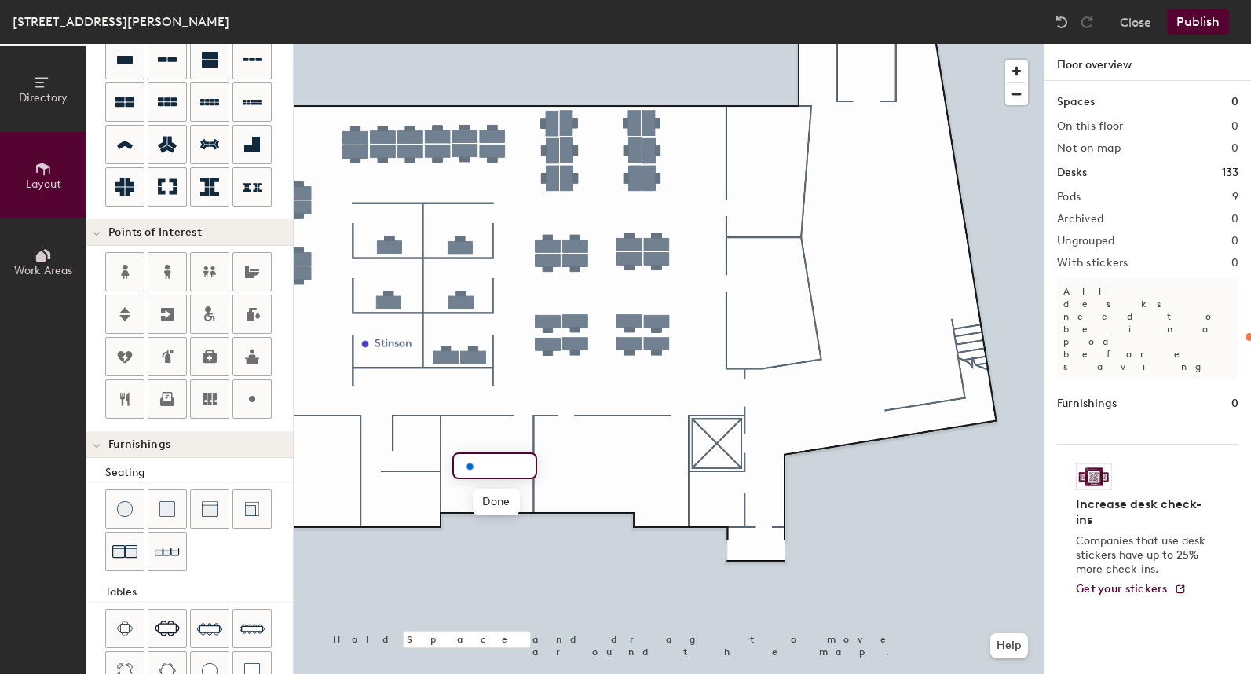
click at [497, 467] on input at bounding box center [504, 466] width 50 height 22
type input "Rockwell"
click at [504, 44] on div at bounding box center [669, 44] width 750 height 0
click at [577, 468] on div "Directory Layout Work Areas Layout Add space Resize Desks Points of Interest Fu…" at bounding box center [625, 359] width 1251 height 630
type input "20"
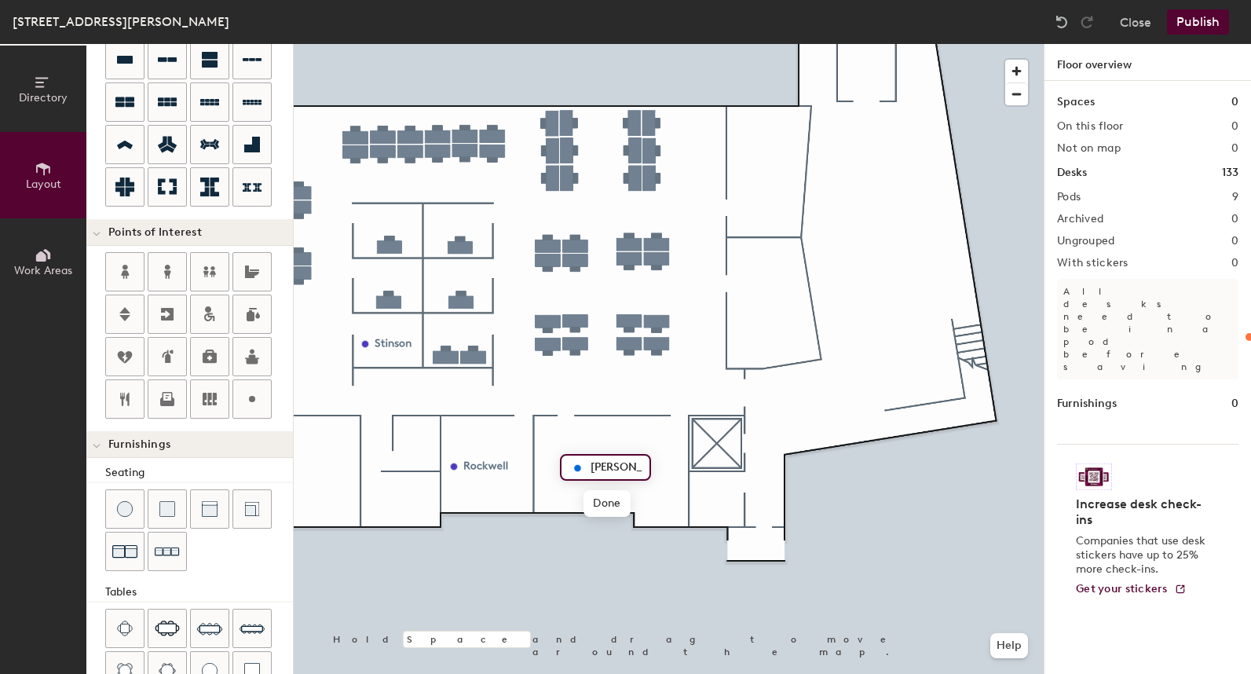
type input "Oxendine"
click at [758, 166] on div "Directory Layout Work Areas Layout Add space Resize Desks Points of Interest Fu…" at bounding box center [625, 359] width 1251 height 630
type input "20"
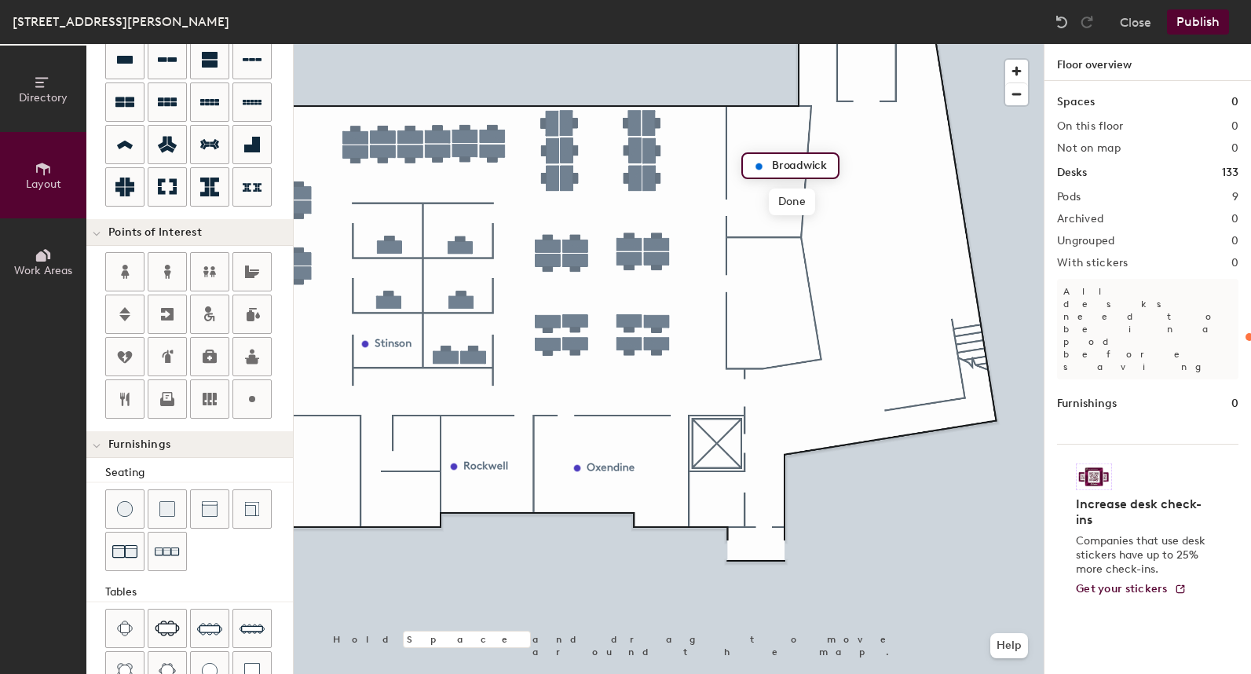
type input "Broadwick"
click at [737, 298] on div "Directory Layout Work Areas Layout Add space Resize Desks Points of Interest Fu…" at bounding box center [625, 359] width 1251 height 630
type input "20"
type input "Wheeler"
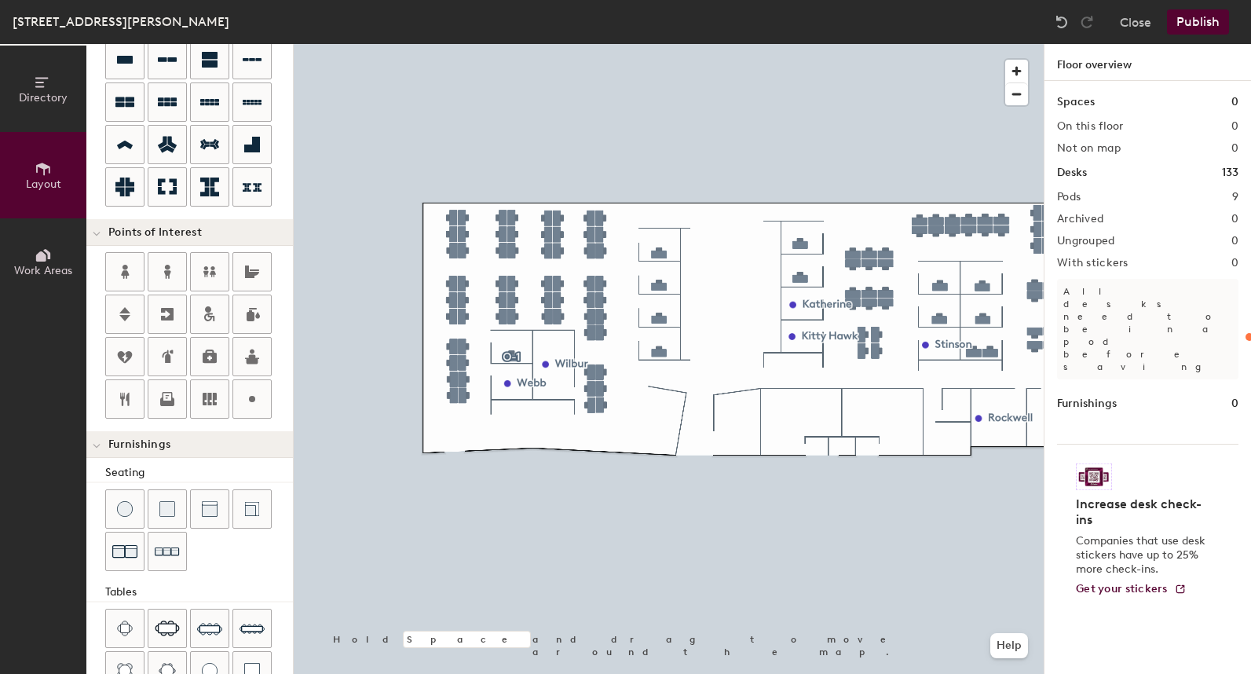
click at [1195, 12] on button "Publish" at bounding box center [1198, 21] width 62 height 25
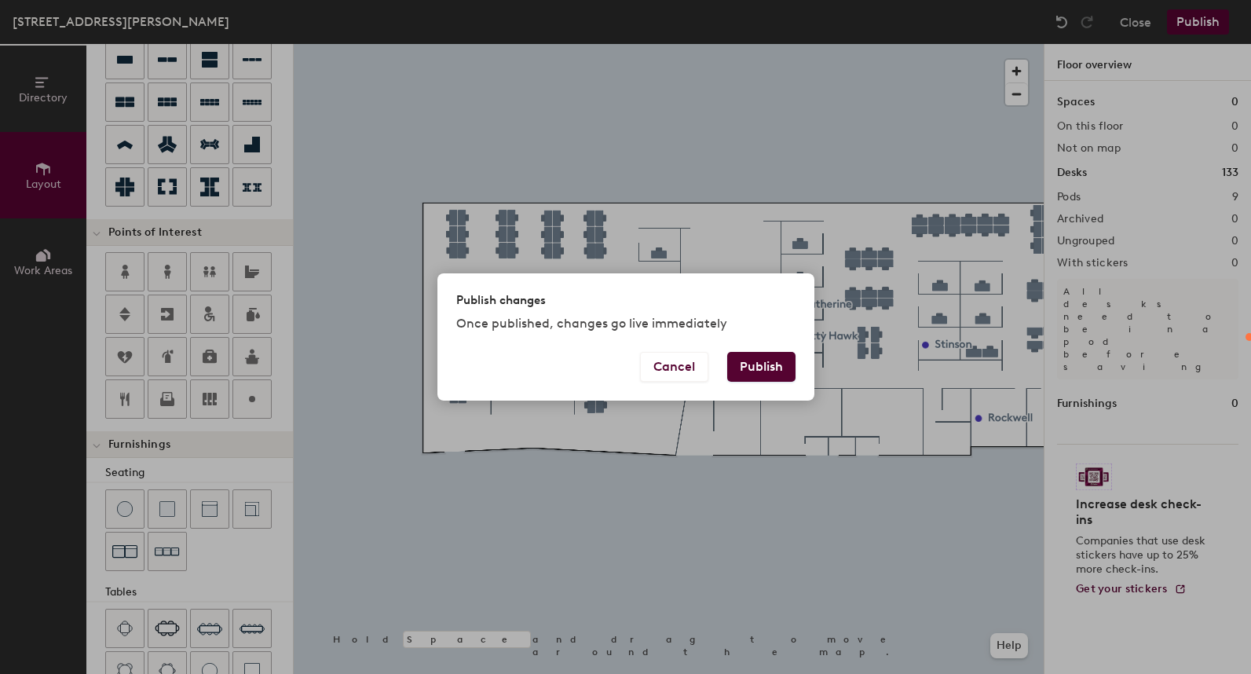
click at [759, 371] on button "Publish" at bounding box center [761, 367] width 68 height 30
type input "20"
